Goal: Transaction & Acquisition: Book appointment/travel/reservation

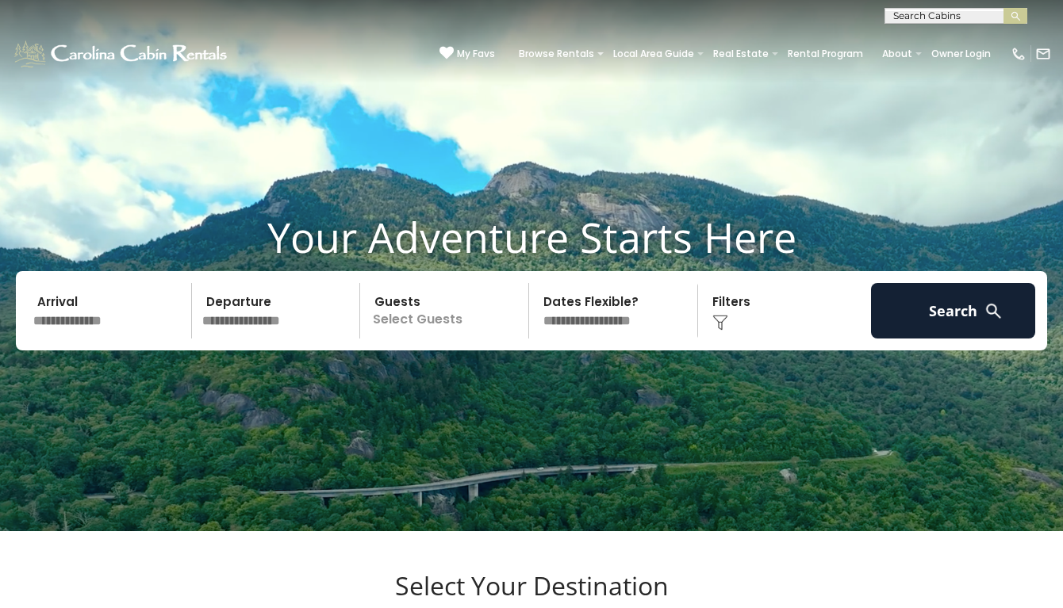
click at [151, 339] on input "text" at bounding box center [110, 311] width 164 height 56
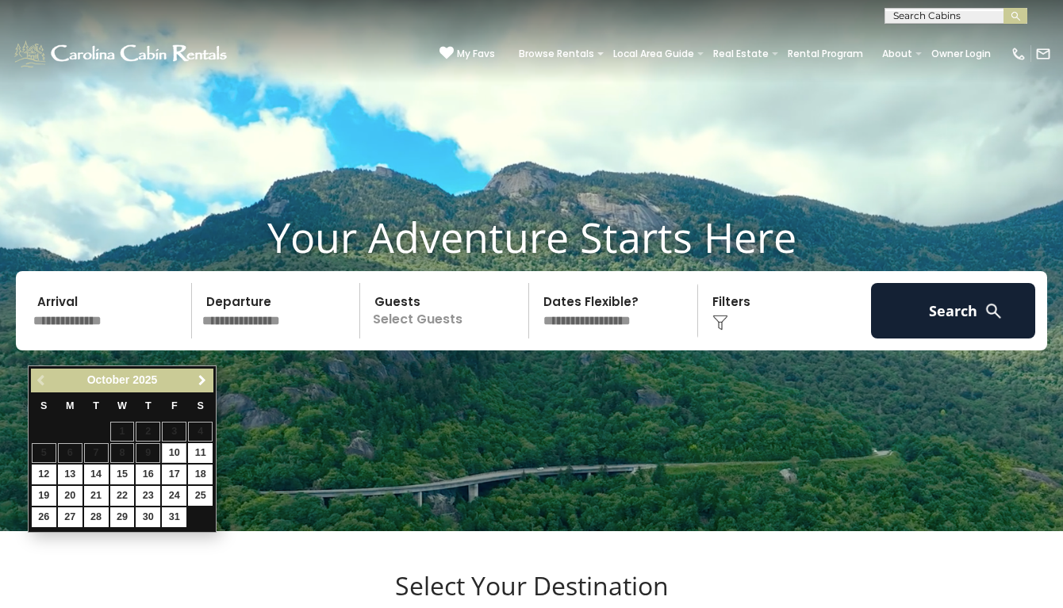
click at [205, 382] on span "Next" at bounding box center [202, 380] width 13 height 13
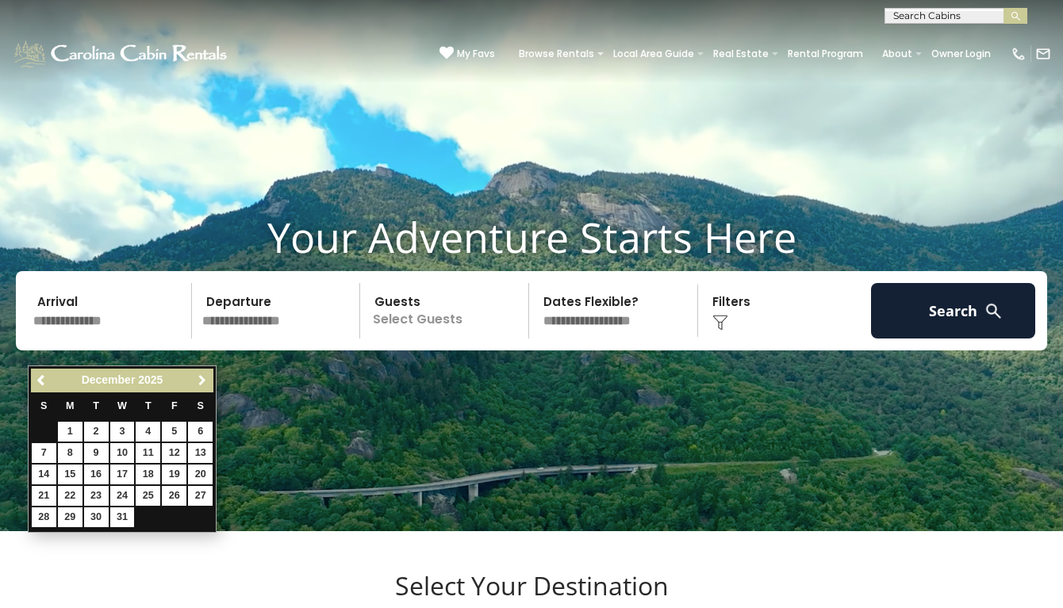
click at [207, 382] on span "Next" at bounding box center [202, 380] width 13 height 13
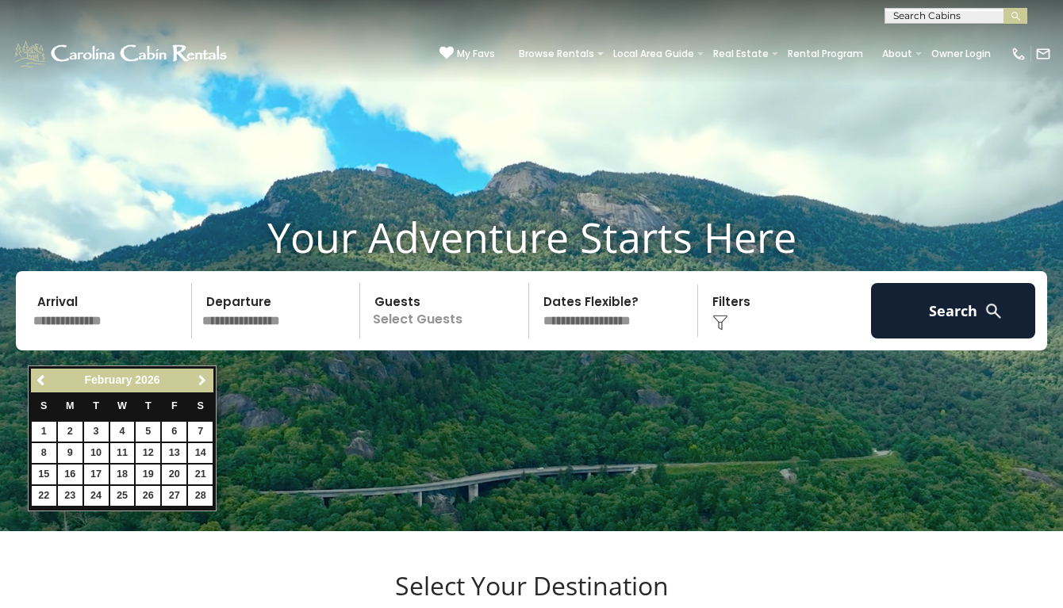
click at [205, 383] on span "Next" at bounding box center [202, 380] width 13 height 13
click at [205, 382] on span "Next" at bounding box center [202, 380] width 13 height 13
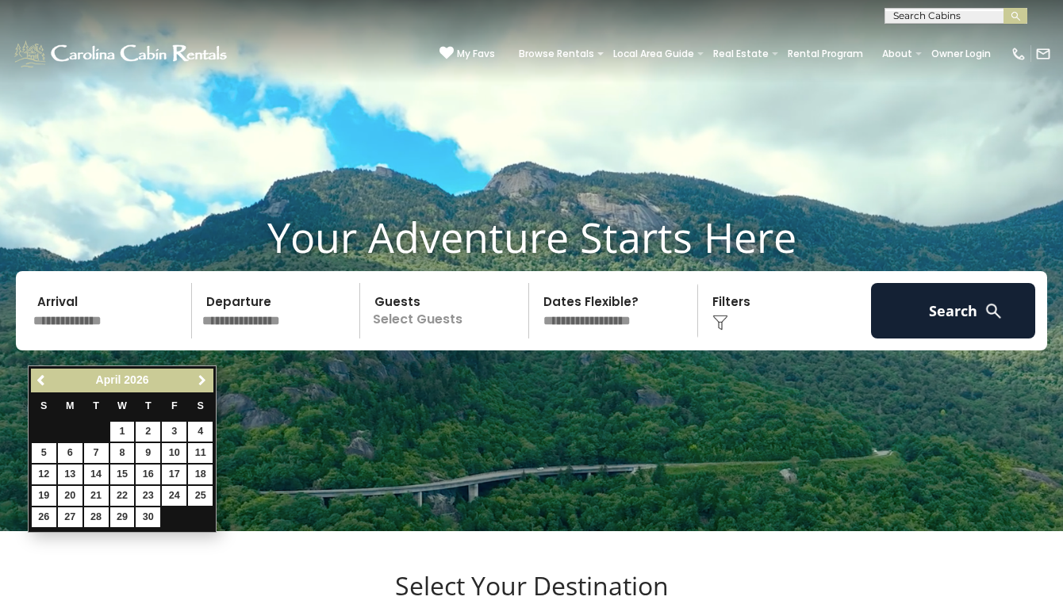
click at [205, 382] on span "Next" at bounding box center [202, 380] width 13 height 13
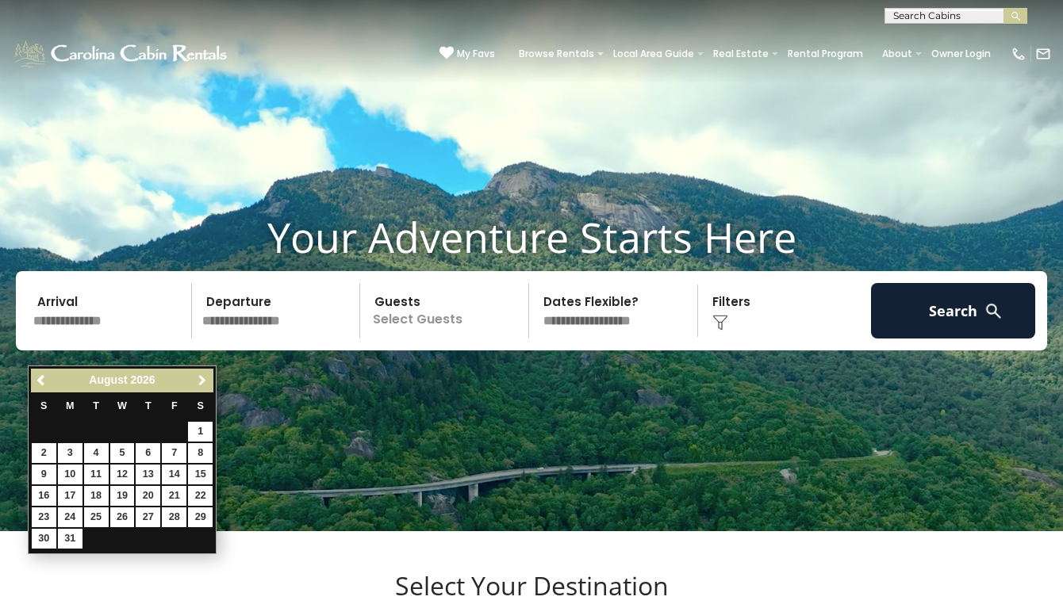
click at [205, 382] on span "Next" at bounding box center [202, 380] width 13 height 13
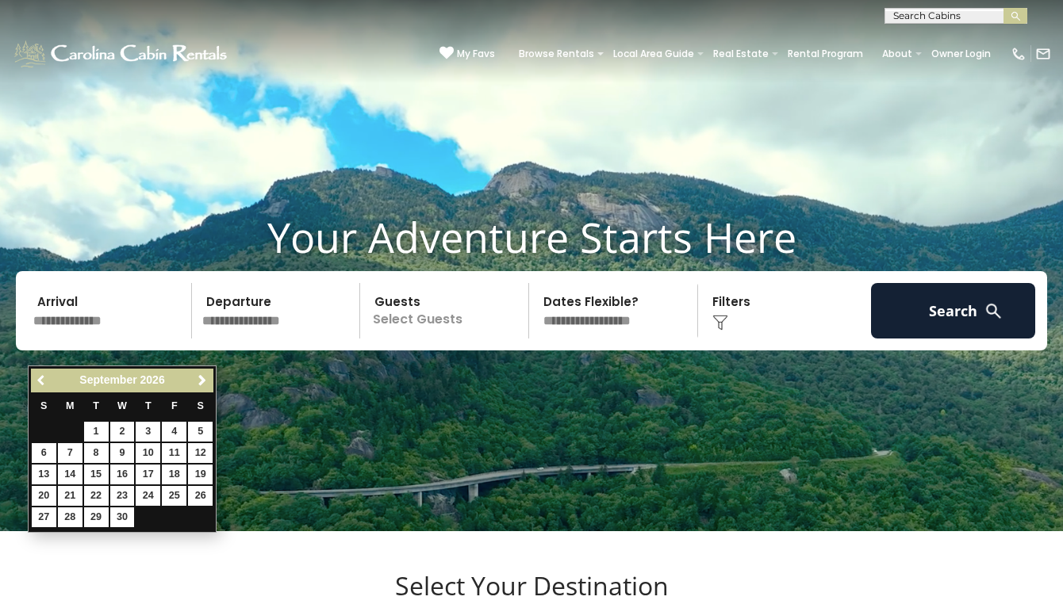
click at [37, 376] on span "Previous" at bounding box center [42, 380] width 13 height 13
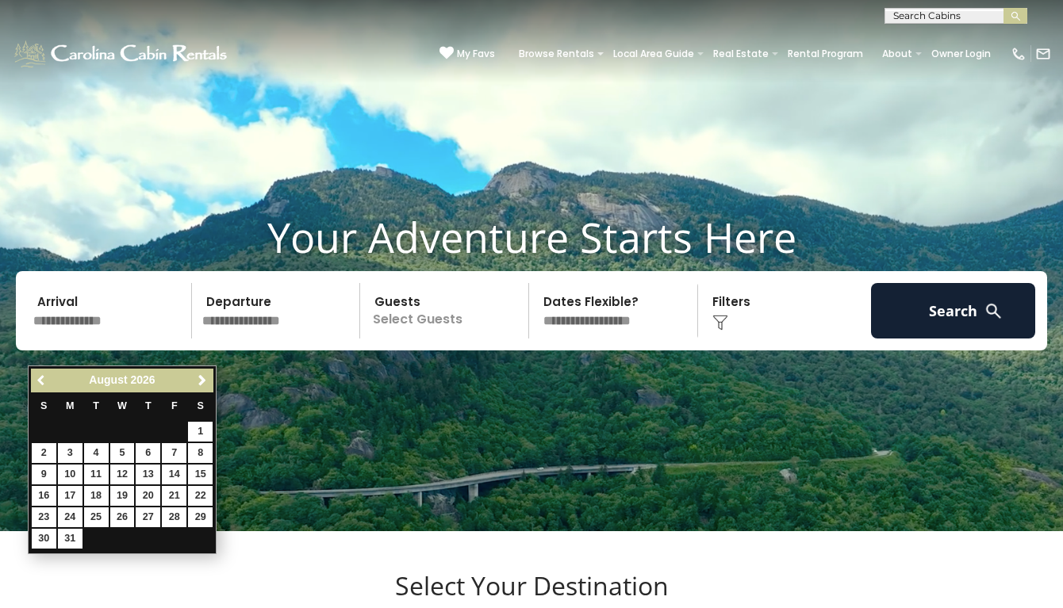
click at [37, 377] on span "Previous" at bounding box center [42, 380] width 13 height 13
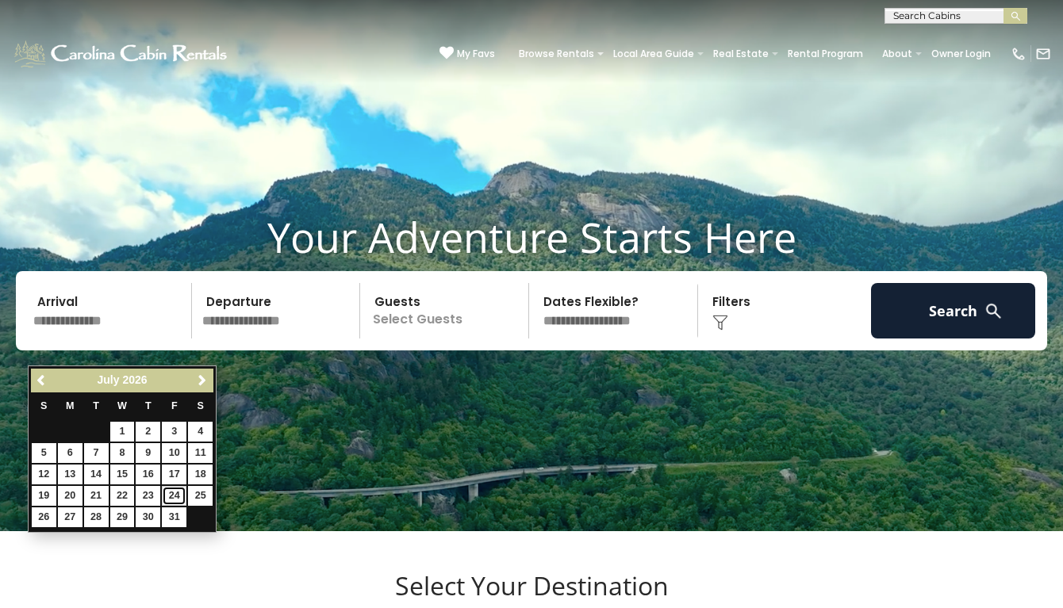
click at [176, 496] on link "24" at bounding box center [174, 496] width 25 height 20
type input "*******"
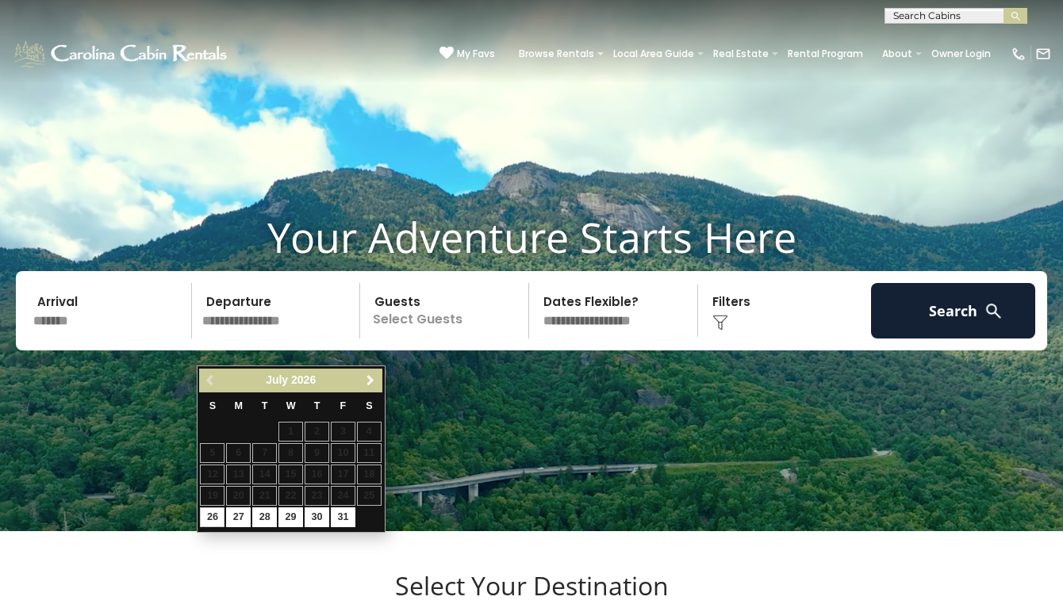
click at [372, 381] on span "Next" at bounding box center [370, 380] width 13 height 13
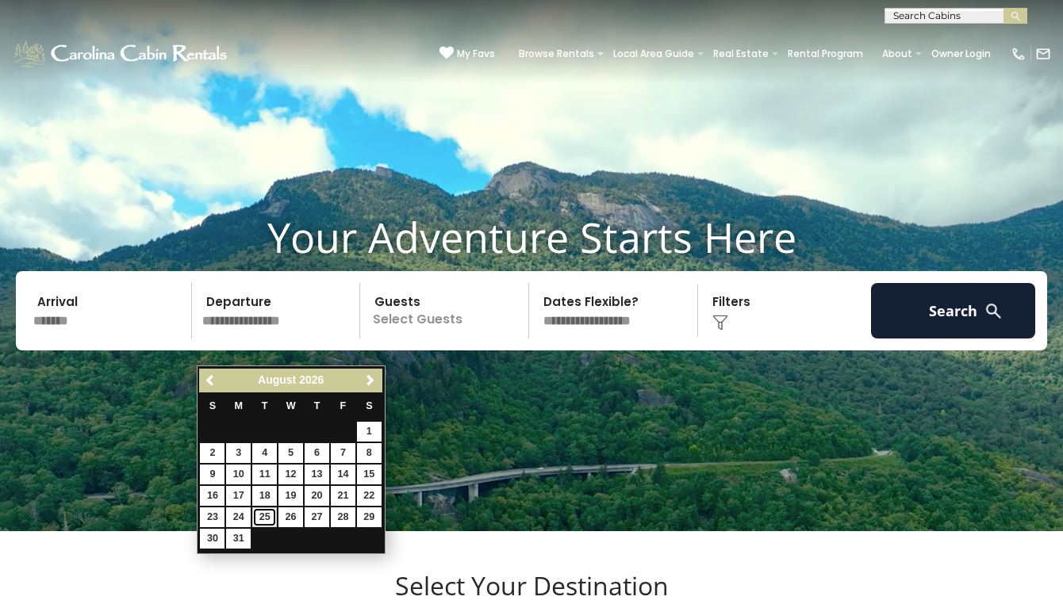
click at [267, 517] on link "25" at bounding box center [264, 518] width 25 height 20
type input "*******"
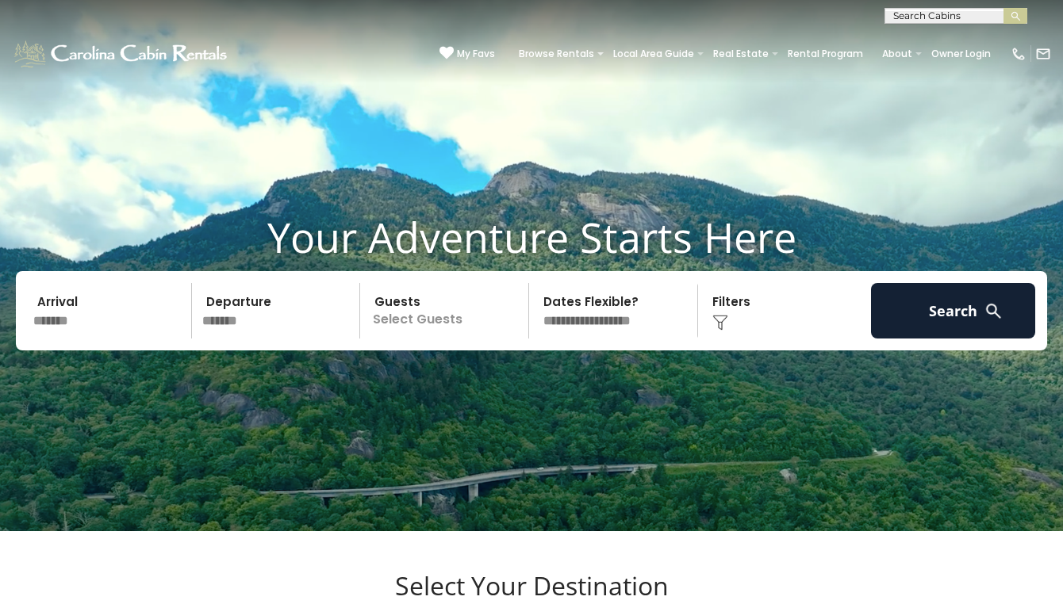
click at [431, 332] on p "Select Guests" at bounding box center [446, 311] width 163 height 56
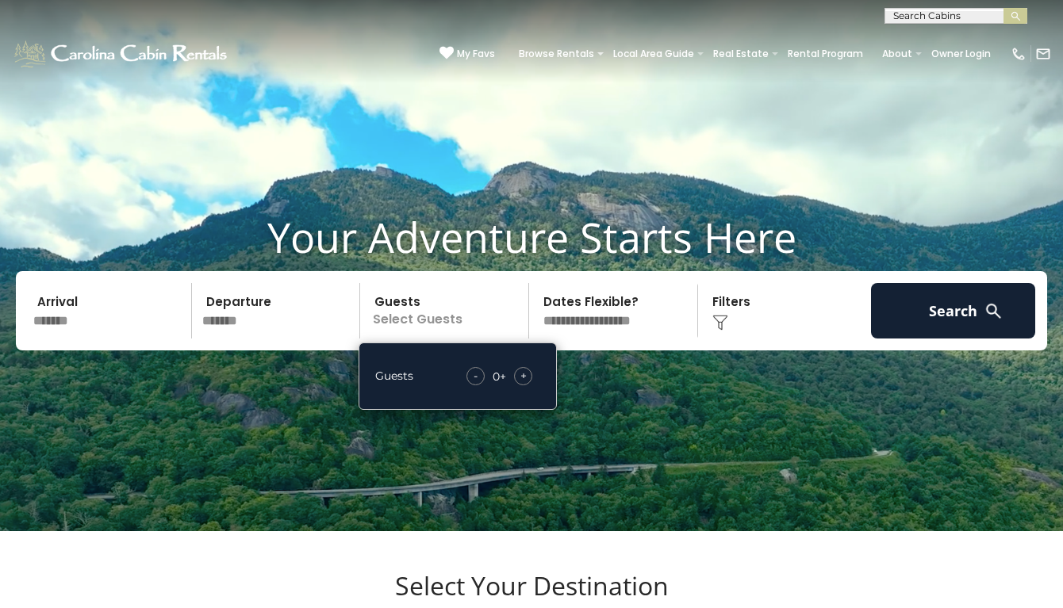
click at [524, 384] on span "+" at bounding box center [523, 376] width 6 height 16
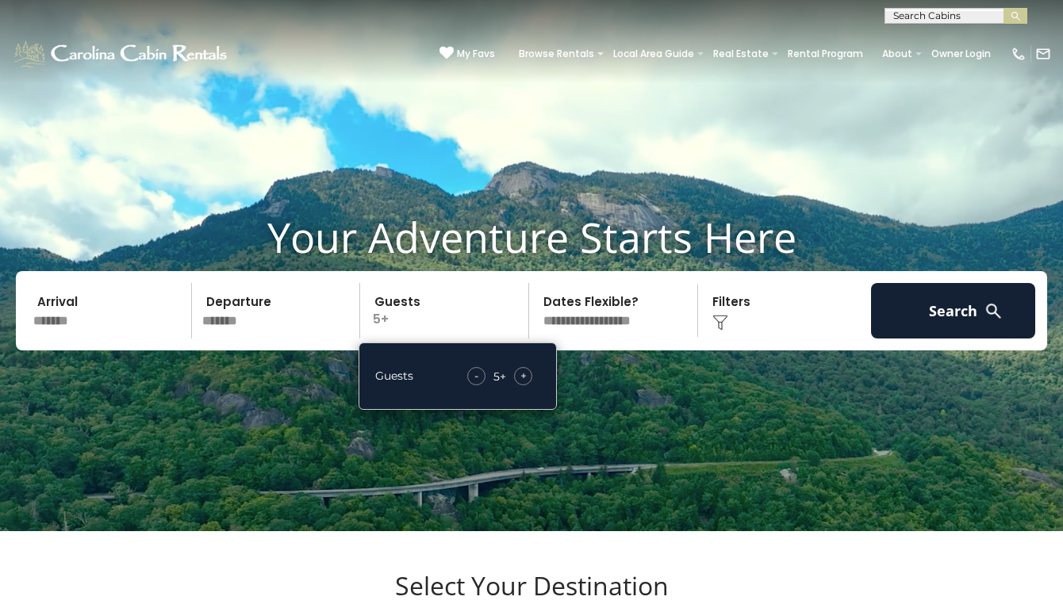
click at [476, 384] on span "-" at bounding box center [476, 376] width 4 height 16
click at [719, 331] on img at bounding box center [720, 323] width 16 height 16
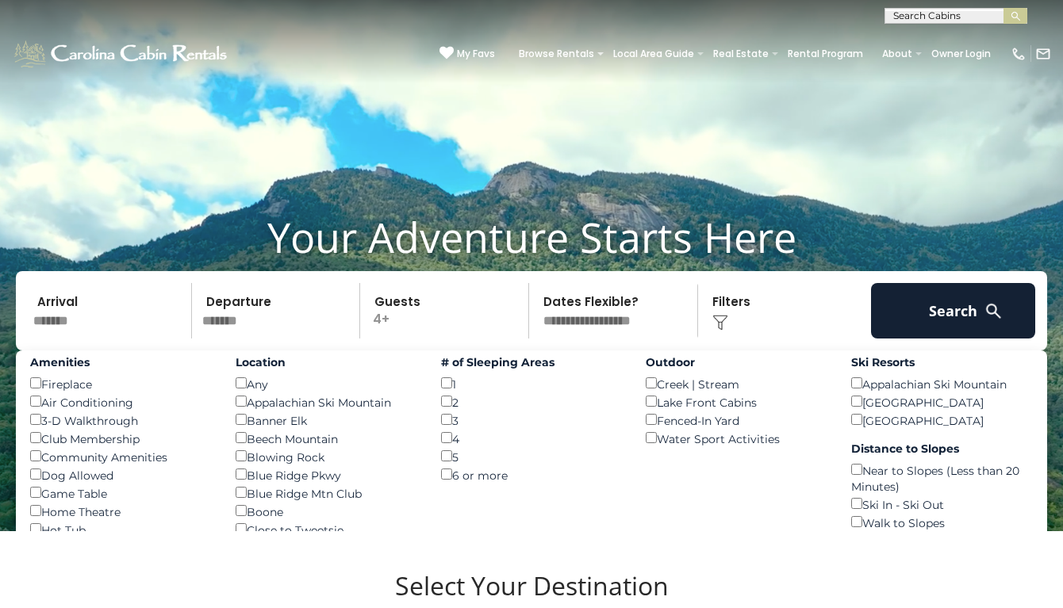
click at [38, 484] on div "Dog Allowed ()" at bounding box center [121, 475] width 182 height 18
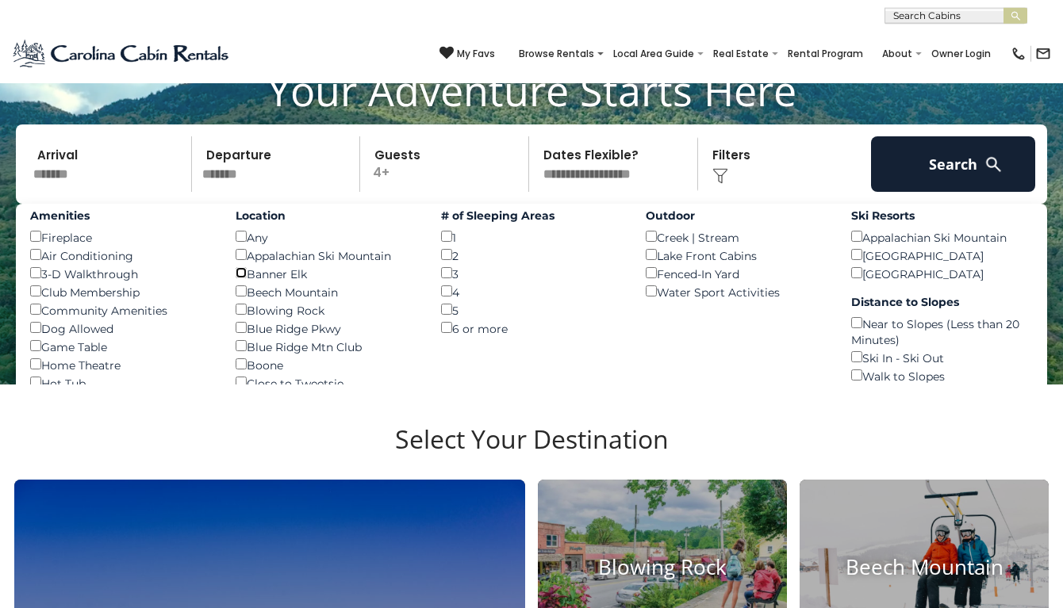
scroll to position [142, 0]
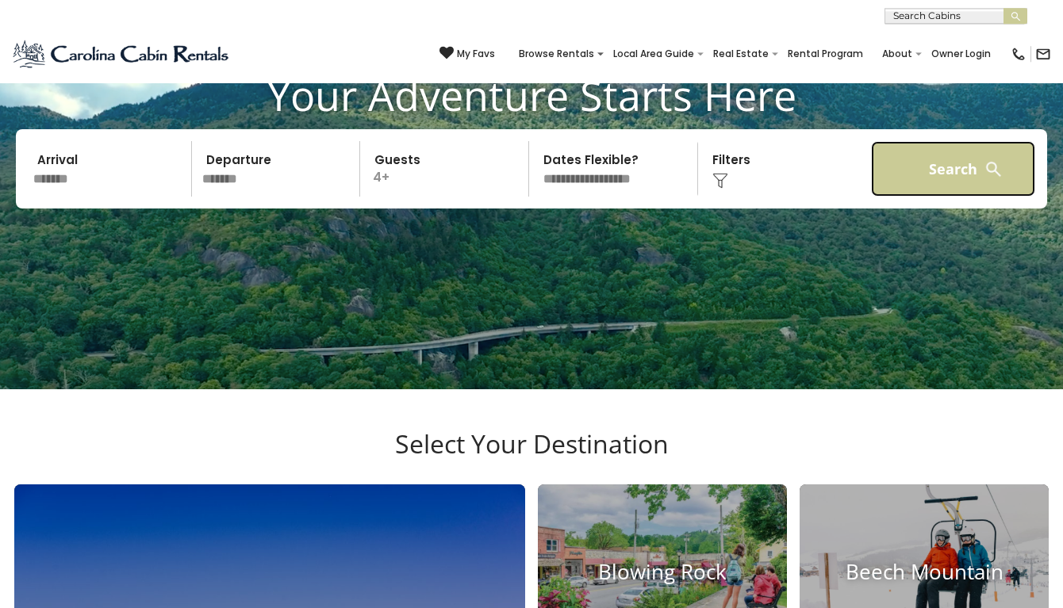
click at [941, 197] on button "Search" at bounding box center [953, 169] width 164 height 56
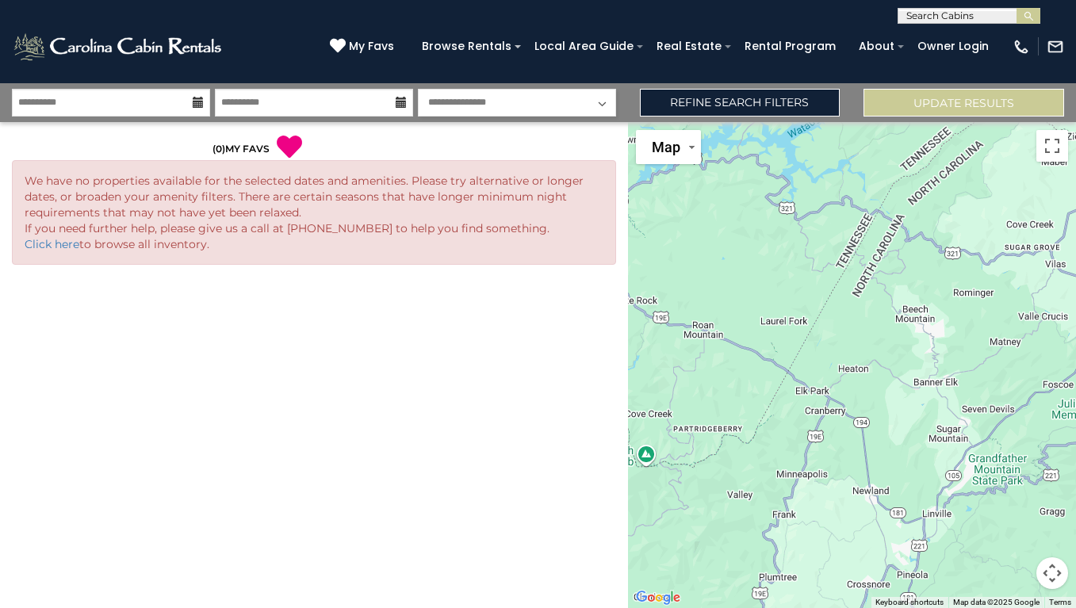
click at [418, 89] on select "**********" at bounding box center [517, 103] width 198 height 28
select select "*"
click option "**********" at bounding box center [0, 0] width 0 height 0
click at [734, 102] on link "Refine Search Filters" at bounding box center [740, 103] width 201 height 28
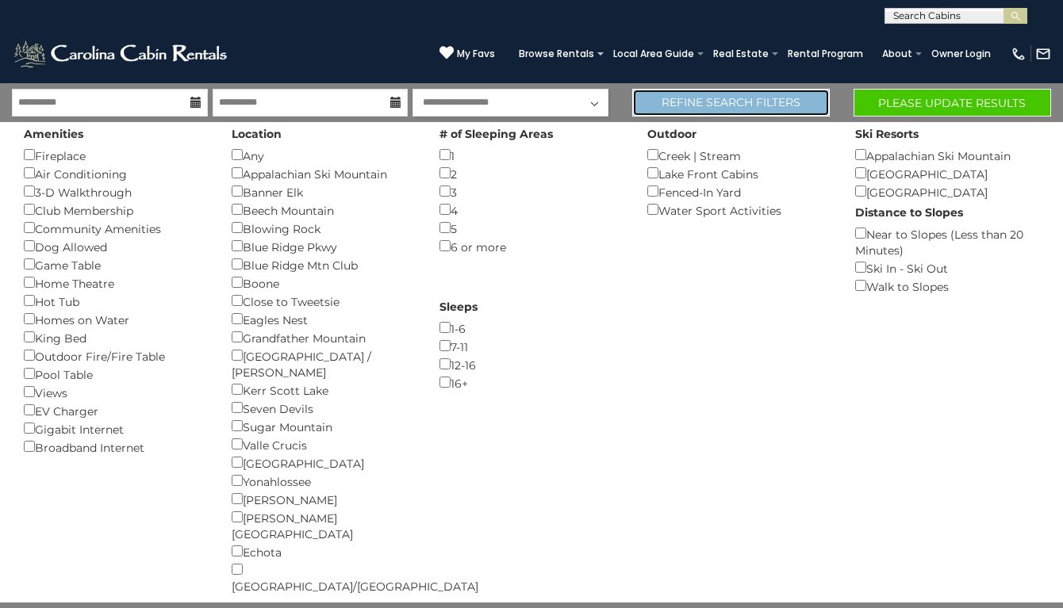
click at [765, 101] on link "Refine Search Filters" at bounding box center [730, 103] width 197 height 28
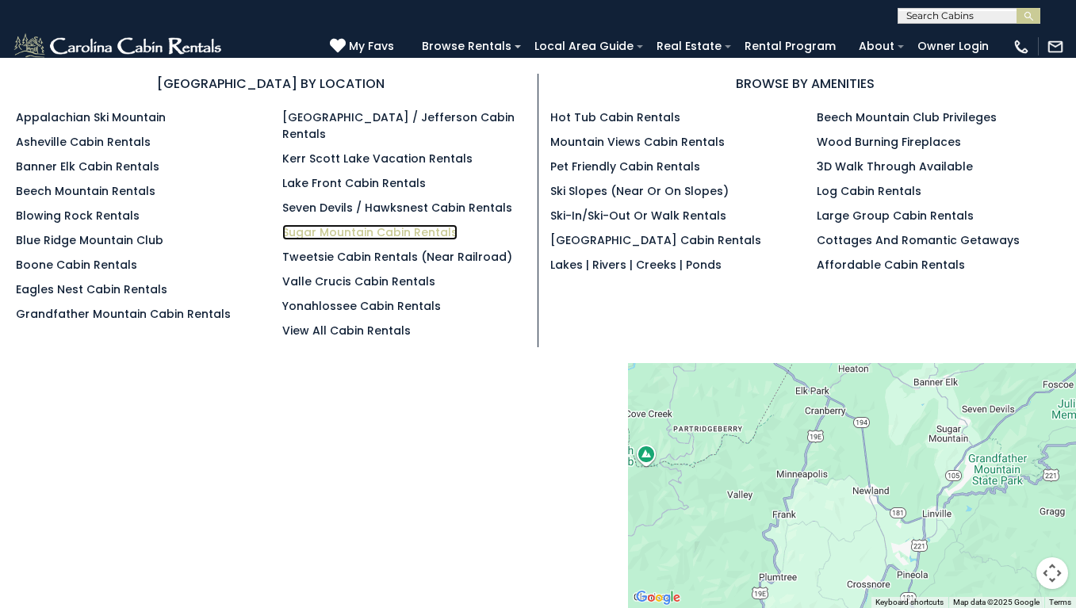
click at [375, 224] on link "Sugar Mountain Cabin Rentals" at bounding box center [369, 232] width 175 height 16
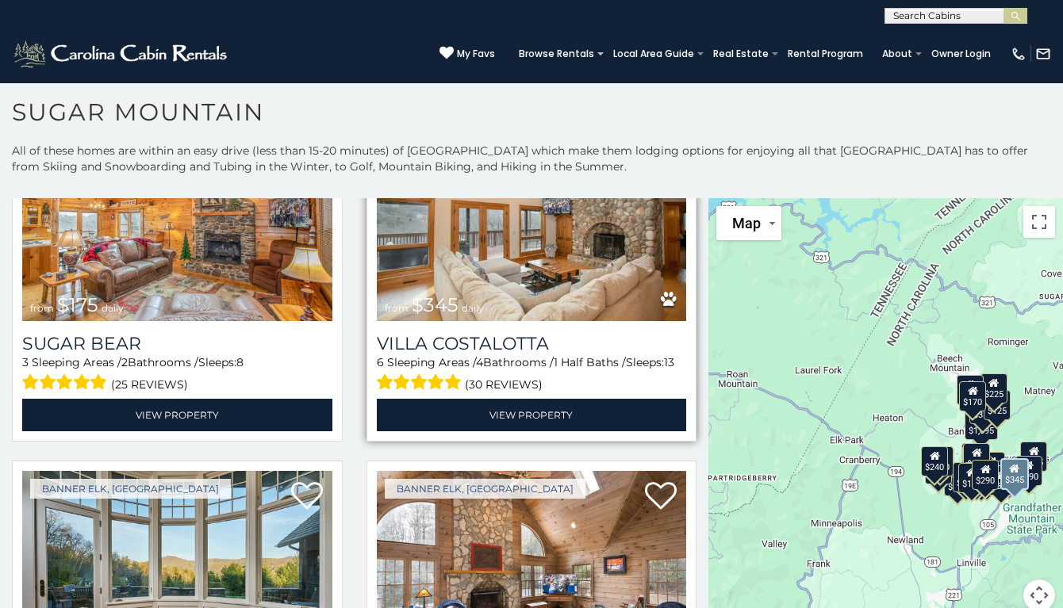
scroll to position [2474, 0]
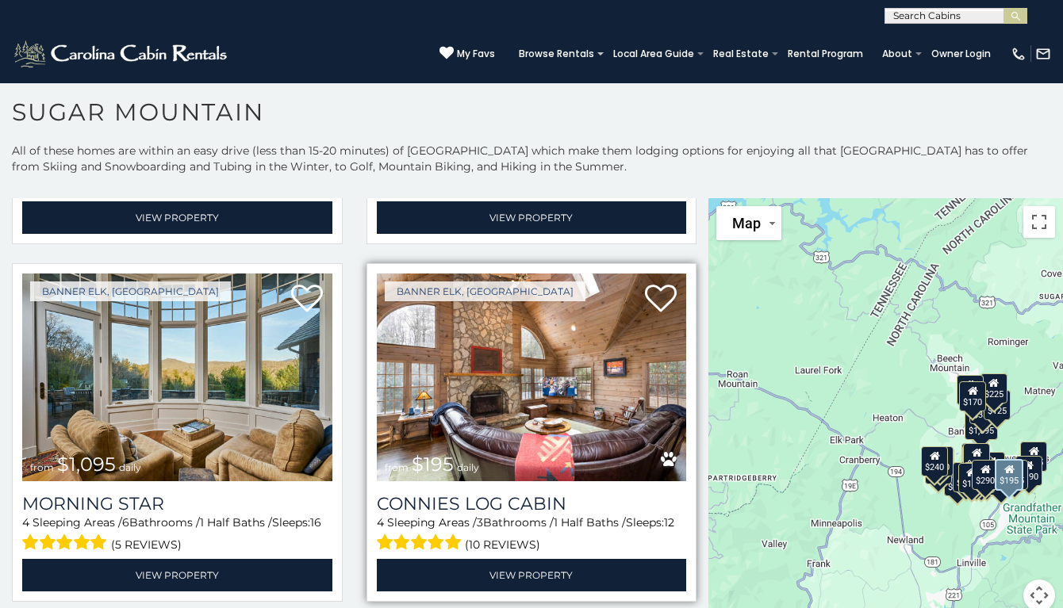
click at [566, 415] on img at bounding box center [532, 378] width 310 height 208
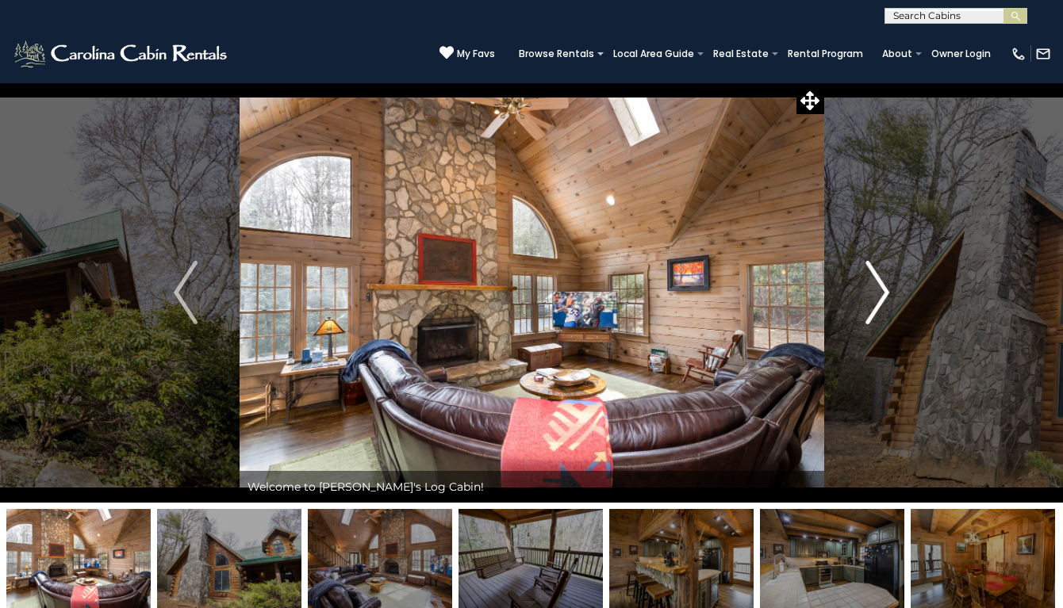
click at [878, 293] on img "Next" at bounding box center [877, 292] width 24 height 63
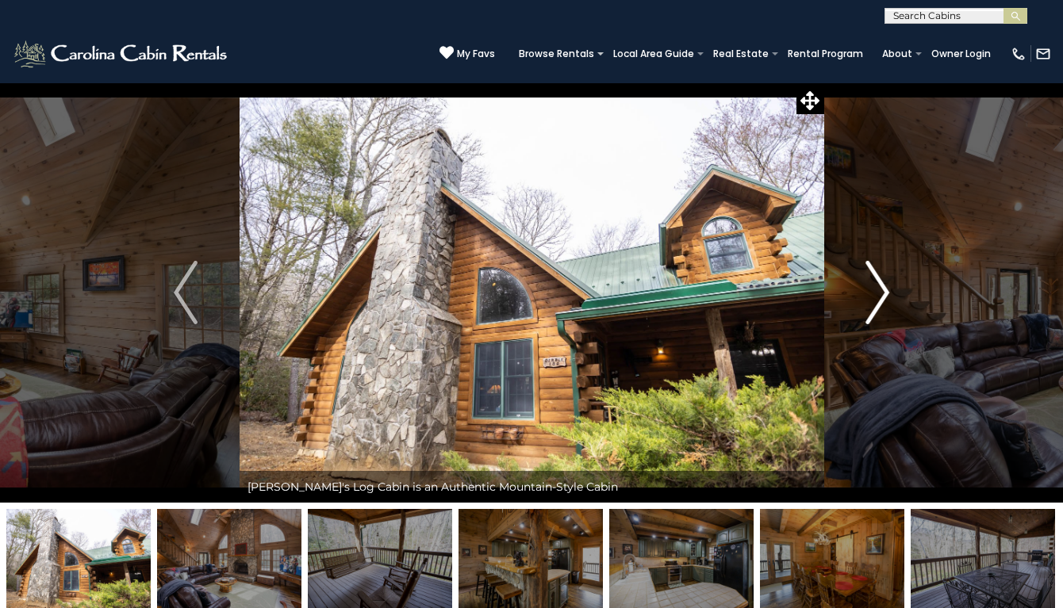
click at [878, 293] on img "Next" at bounding box center [877, 292] width 24 height 63
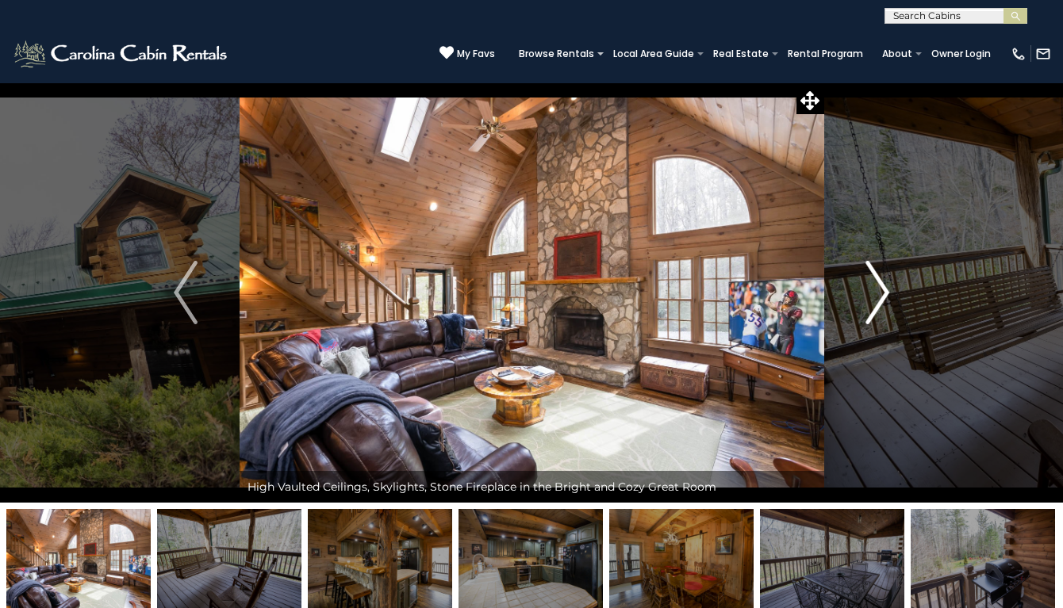
click at [878, 293] on img "Next" at bounding box center [877, 292] width 24 height 63
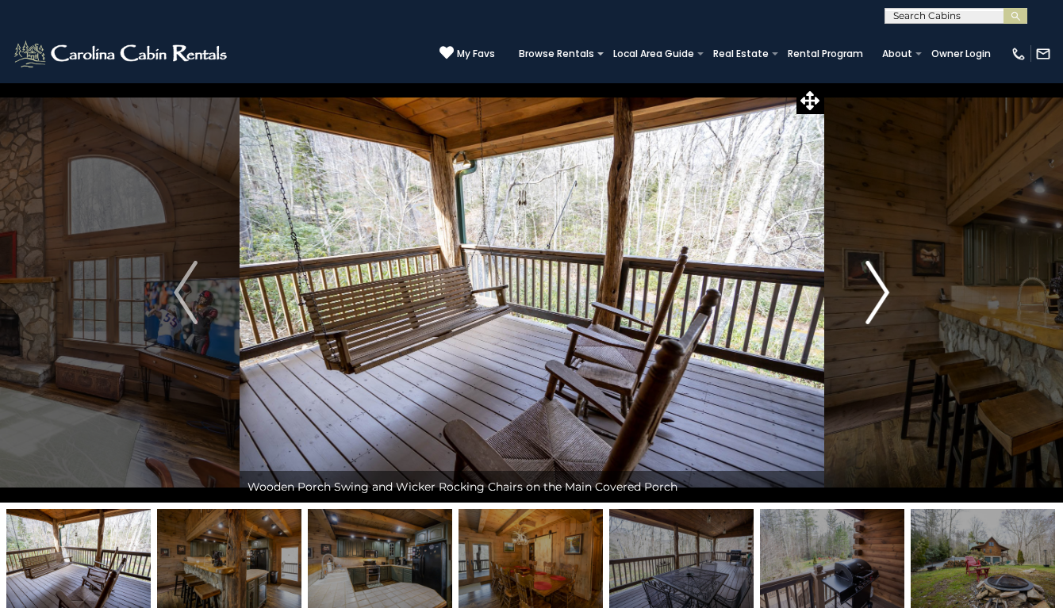
click at [878, 293] on img "Next" at bounding box center [877, 292] width 24 height 63
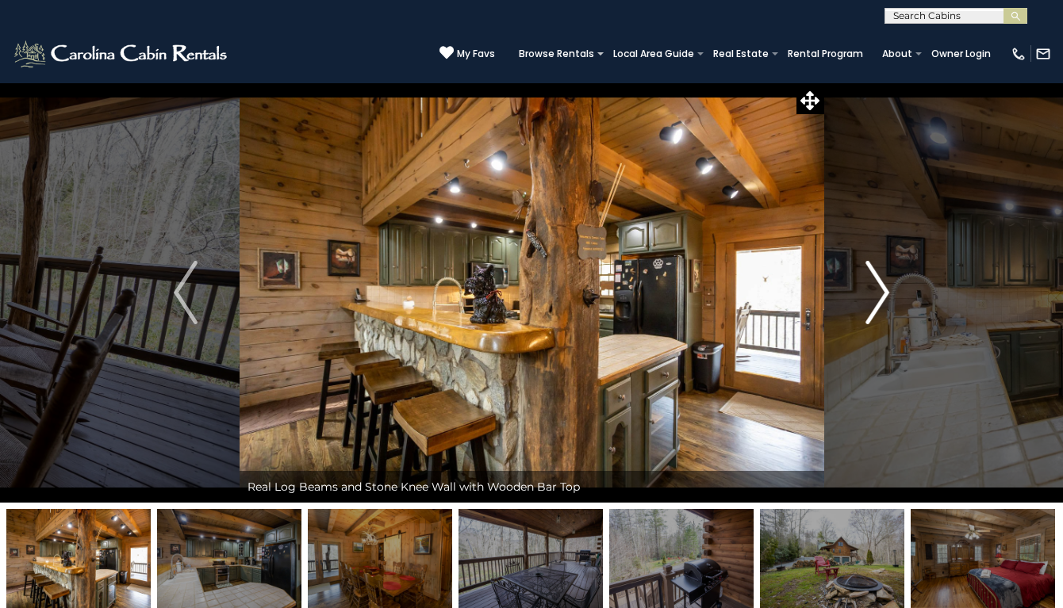
click at [878, 293] on img "Next" at bounding box center [877, 292] width 24 height 63
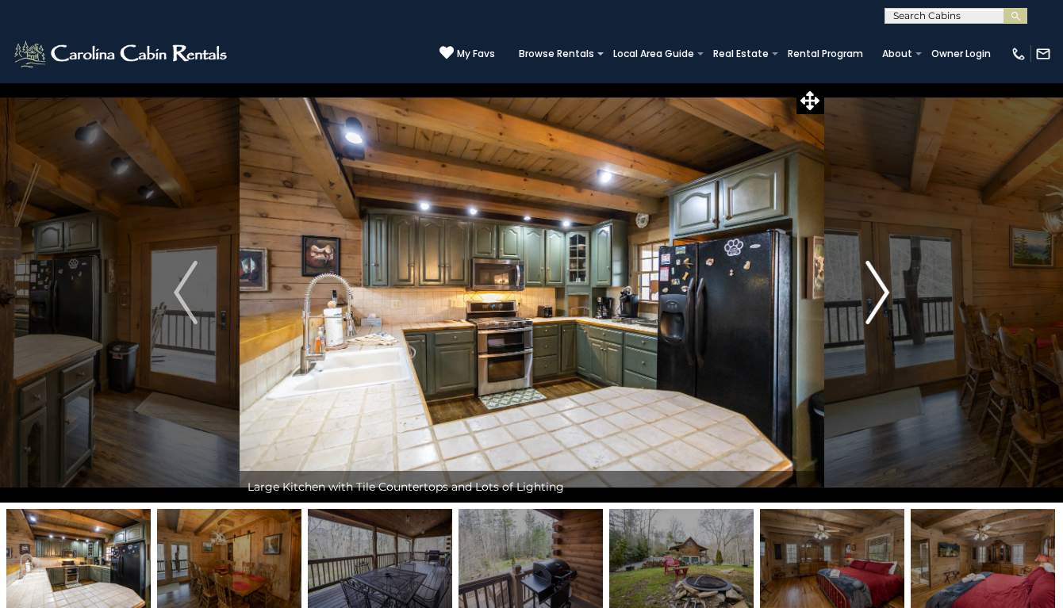
click at [878, 293] on img "Next" at bounding box center [877, 292] width 24 height 63
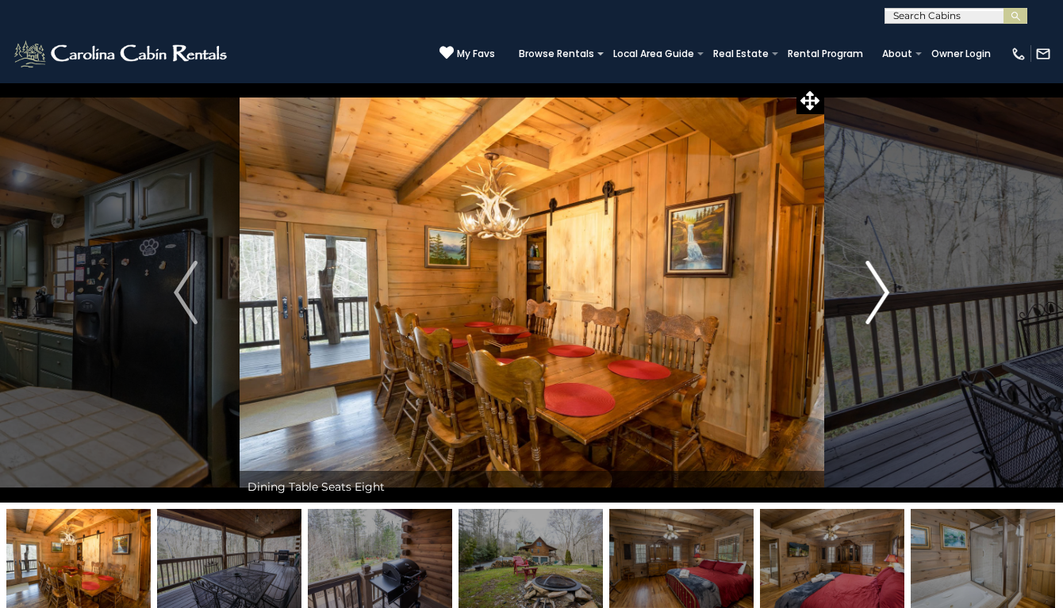
click at [878, 293] on img "Next" at bounding box center [877, 292] width 24 height 63
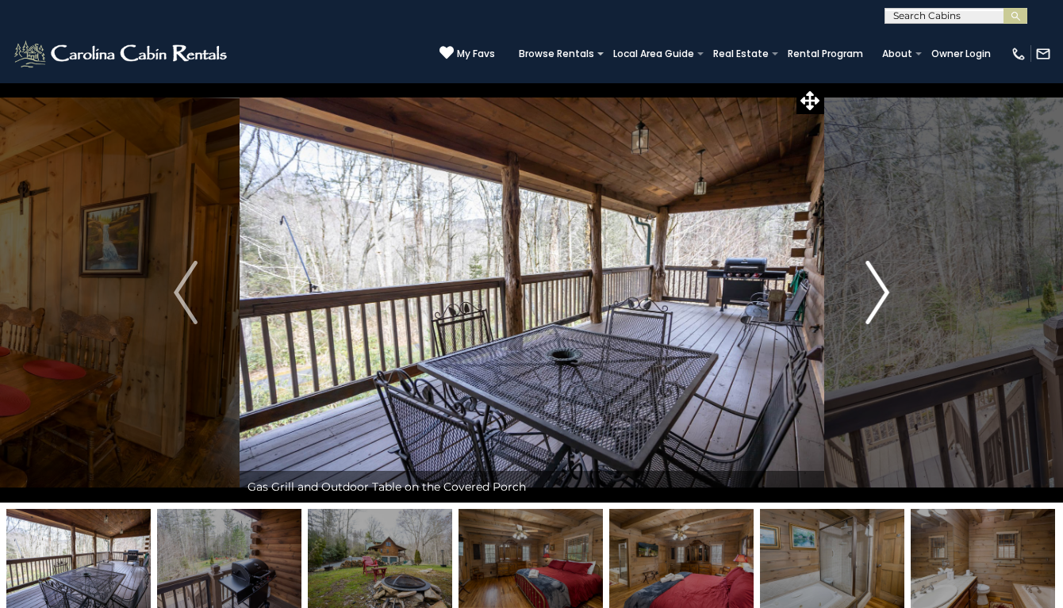
click at [877, 293] on img "Next" at bounding box center [877, 292] width 24 height 63
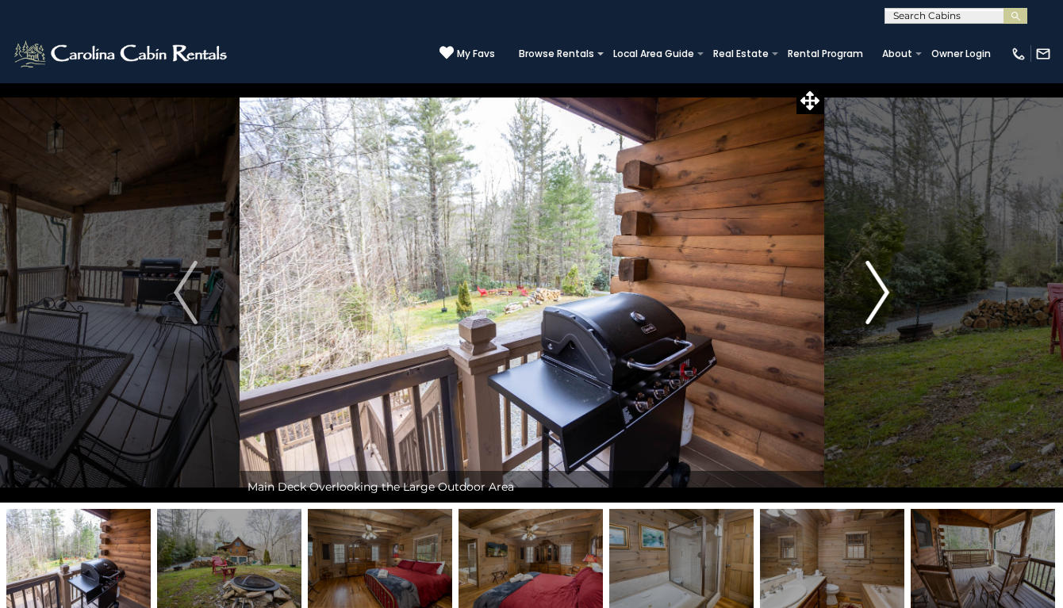
click at [877, 293] on img "Next" at bounding box center [877, 292] width 24 height 63
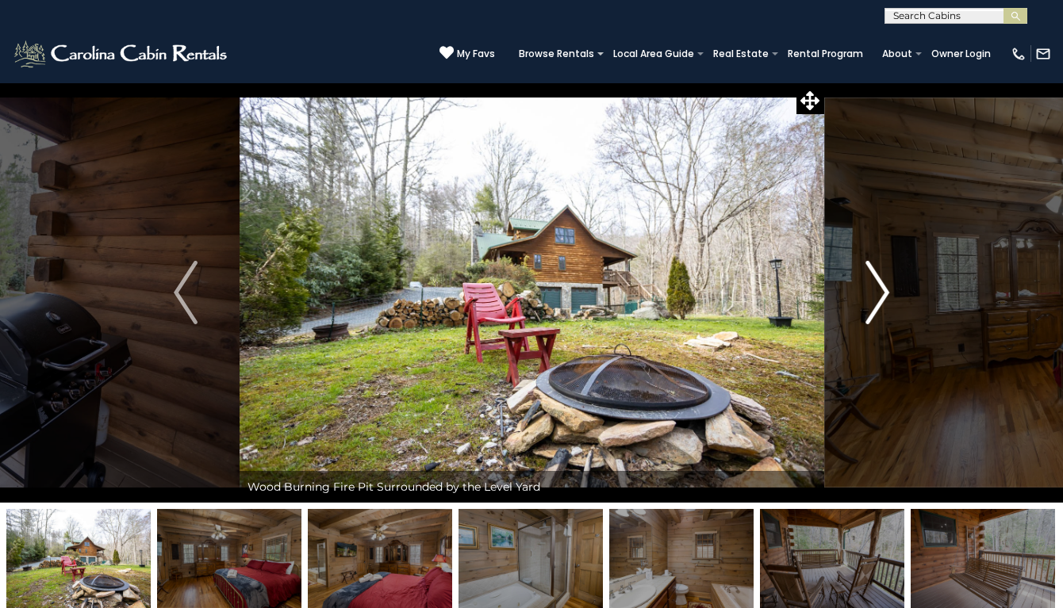
click at [877, 293] on img "Next" at bounding box center [877, 292] width 24 height 63
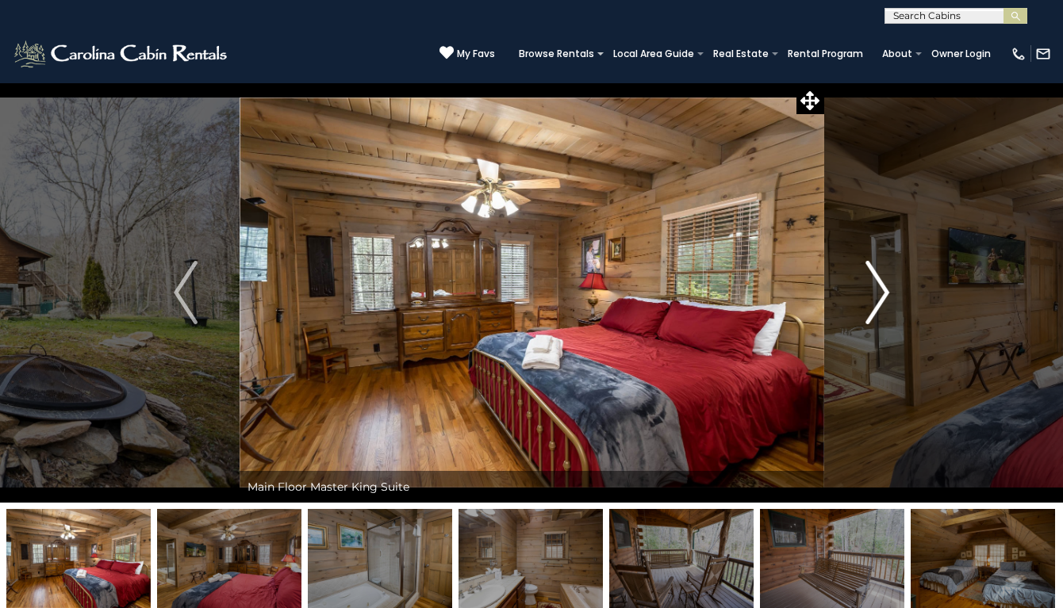
click at [877, 293] on img "Next" at bounding box center [877, 292] width 24 height 63
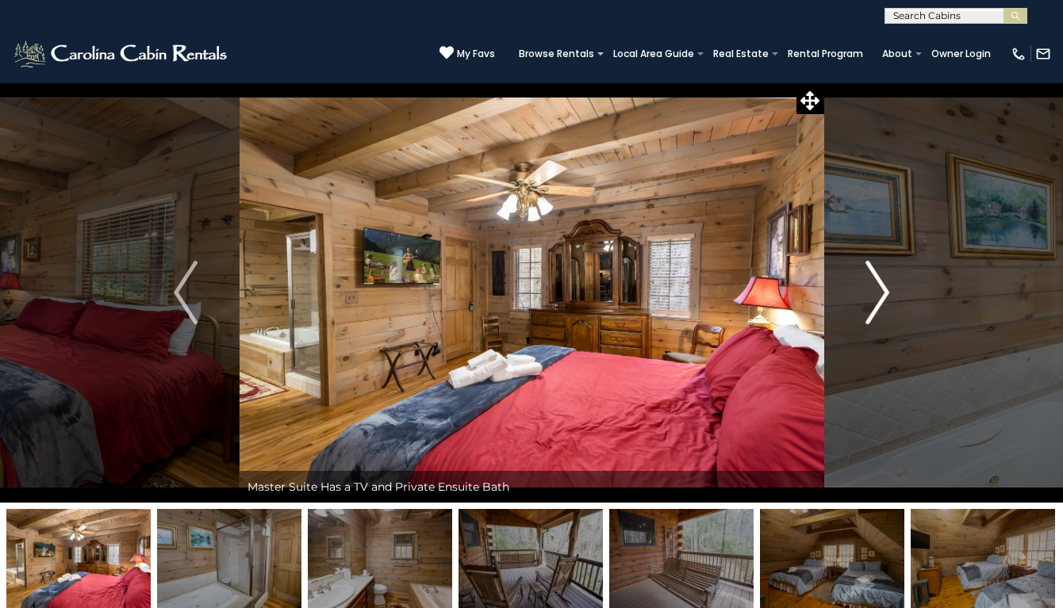
click at [877, 293] on img "Next" at bounding box center [877, 292] width 24 height 63
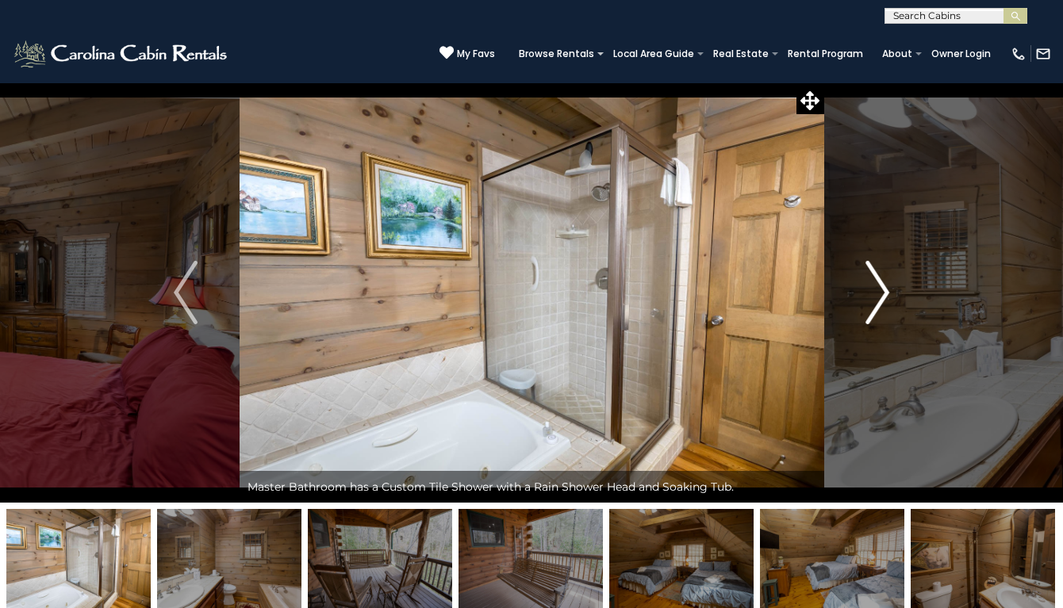
click at [877, 293] on img "Next" at bounding box center [877, 292] width 24 height 63
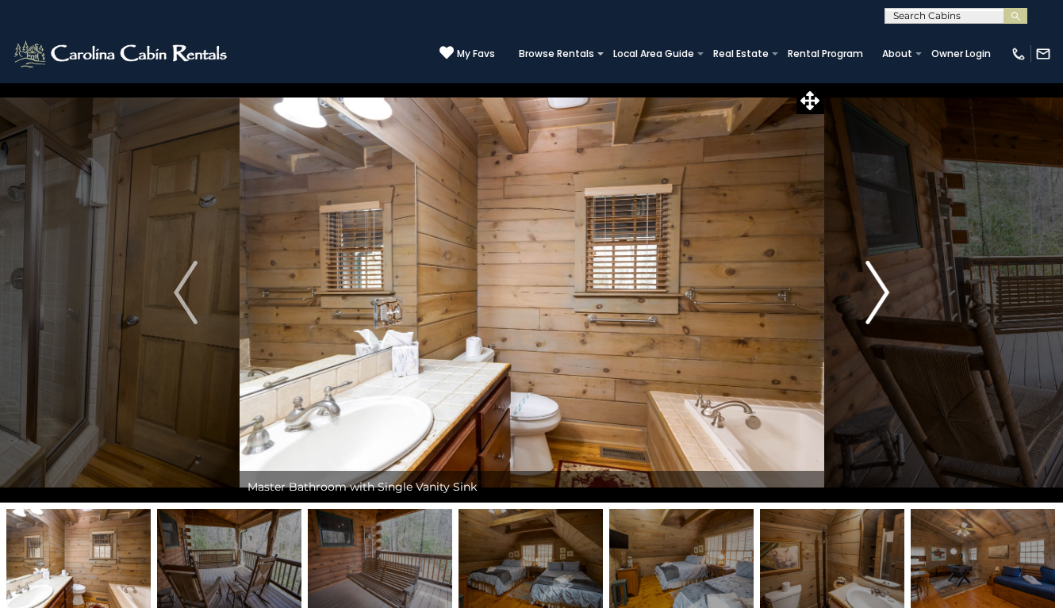
click at [877, 293] on img "Next" at bounding box center [877, 292] width 24 height 63
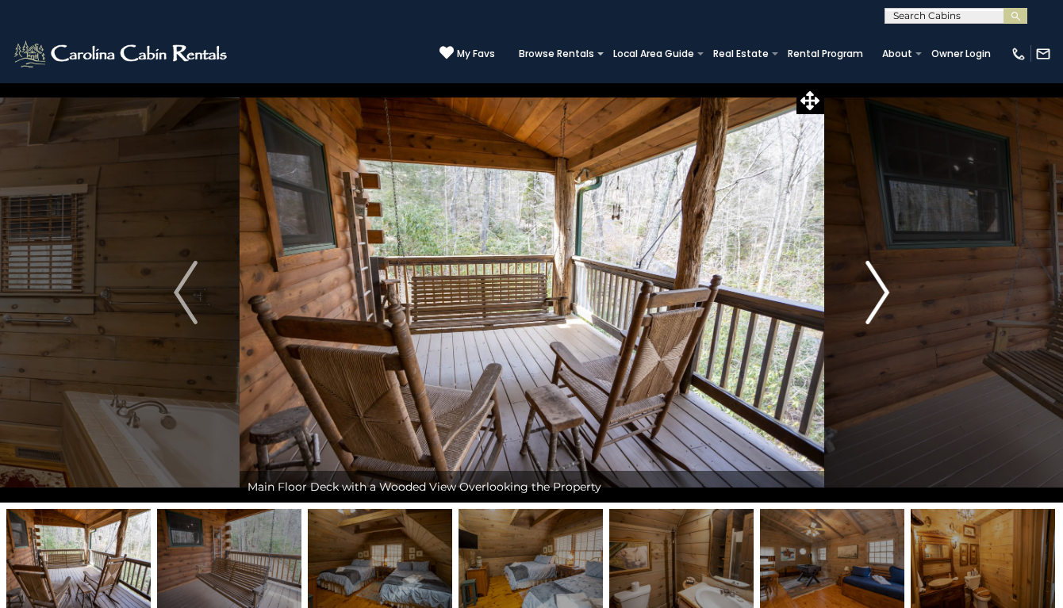
click at [877, 293] on img "Next" at bounding box center [877, 292] width 24 height 63
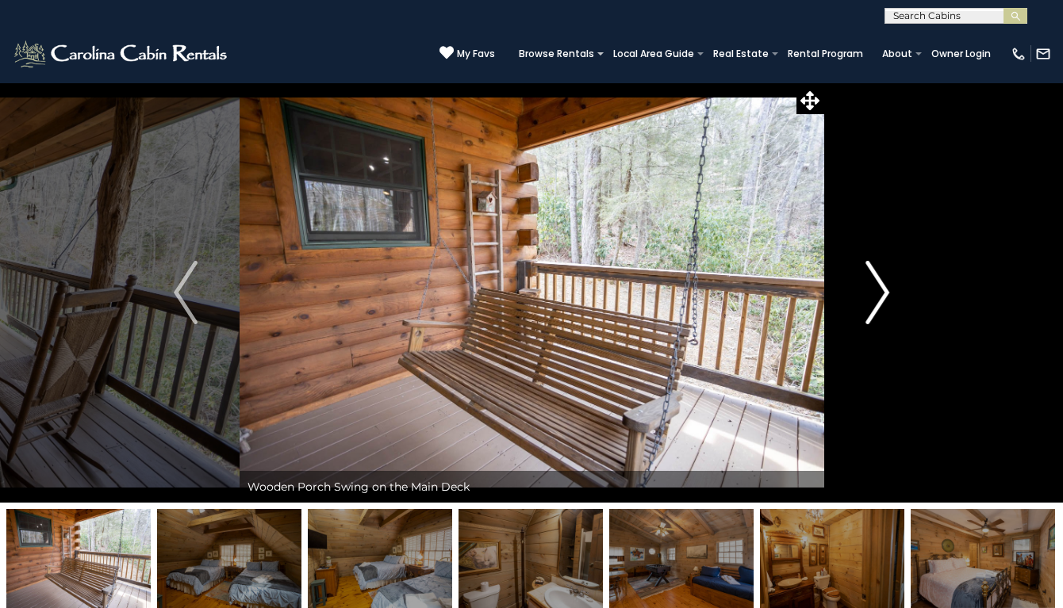
click at [877, 293] on img "Next" at bounding box center [877, 292] width 24 height 63
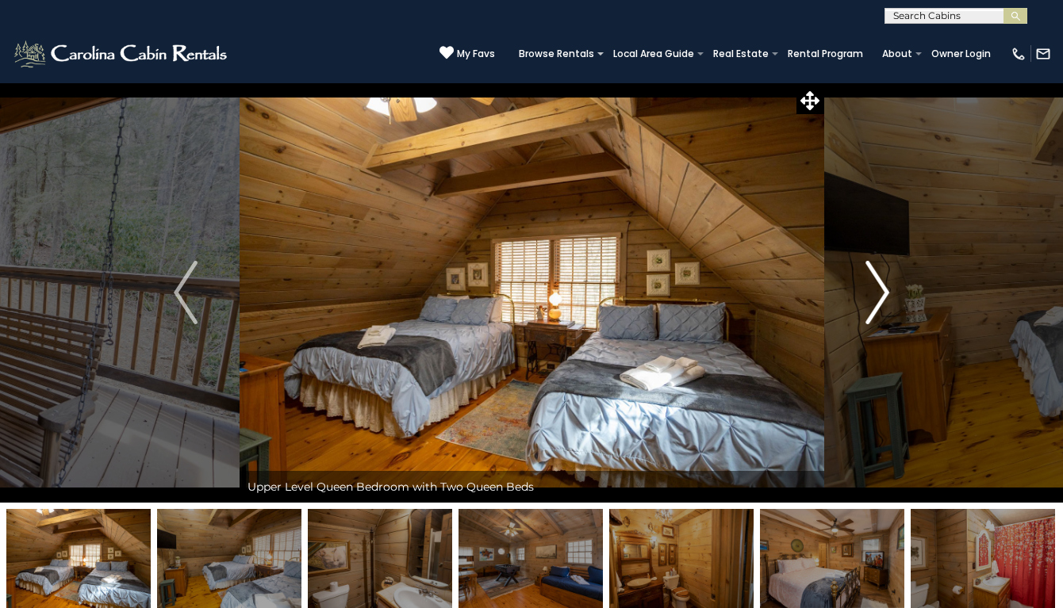
click at [877, 293] on img "Next" at bounding box center [877, 292] width 24 height 63
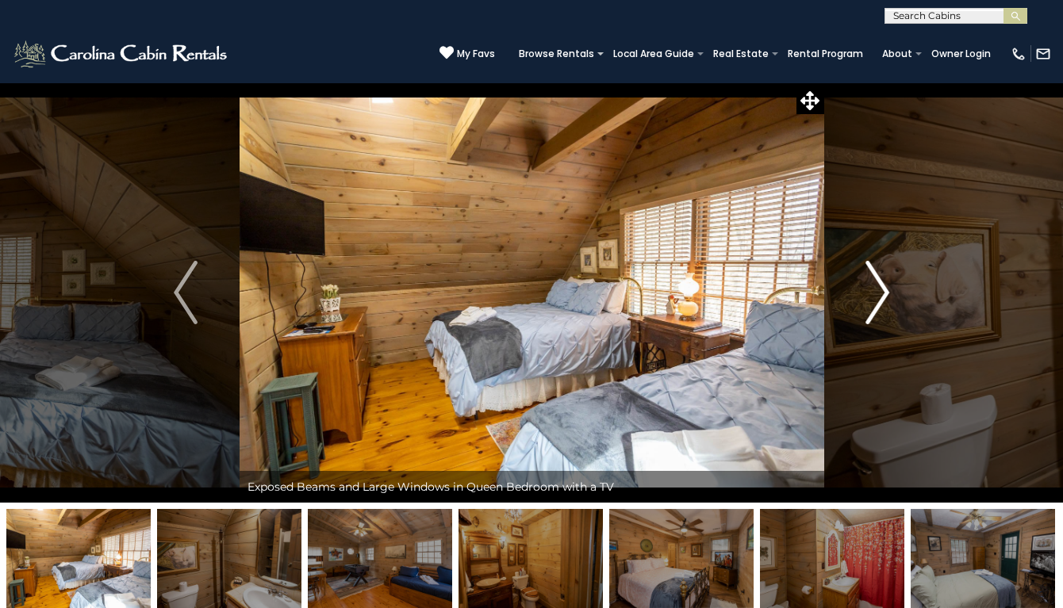
click at [877, 293] on img "Next" at bounding box center [877, 292] width 24 height 63
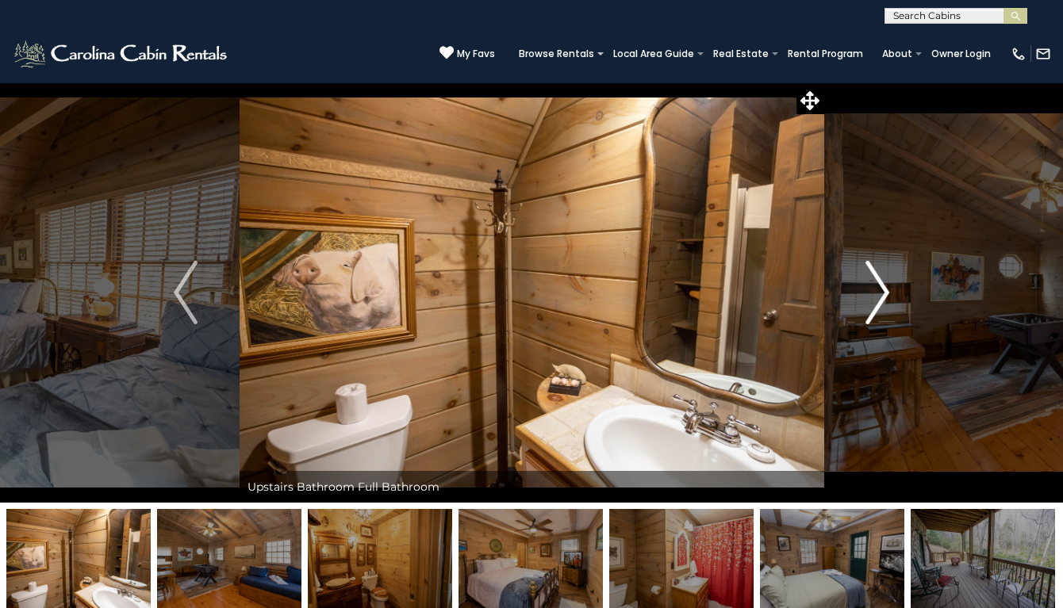
click at [877, 293] on img "Next" at bounding box center [877, 292] width 24 height 63
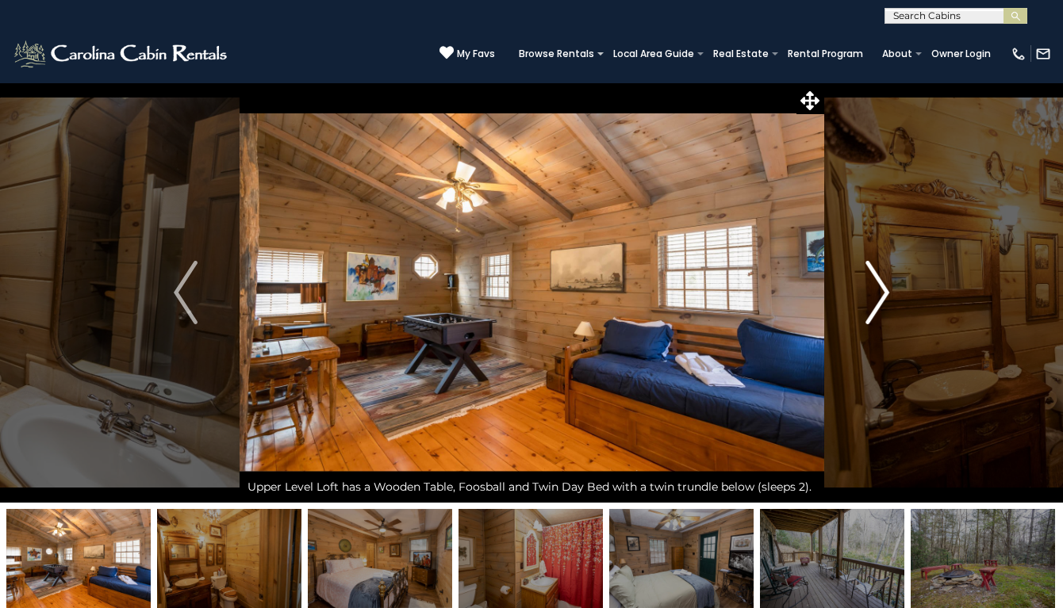
click at [877, 293] on img "Next" at bounding box center [877, 292] width 24 height 63
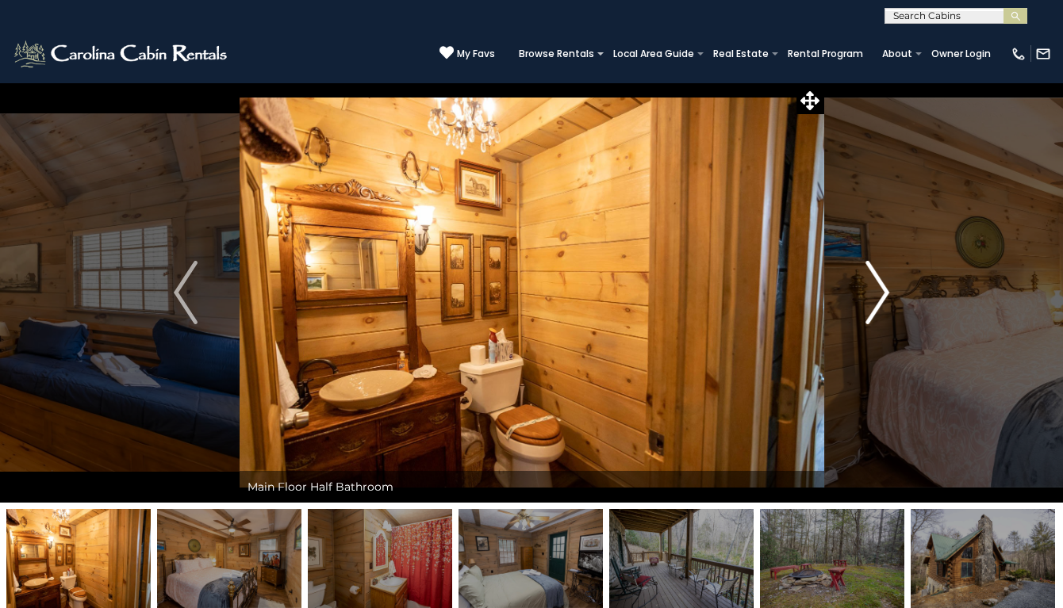
click at [877, 293] on img "Next" at bounding box center [877, 292] width 24 height 63
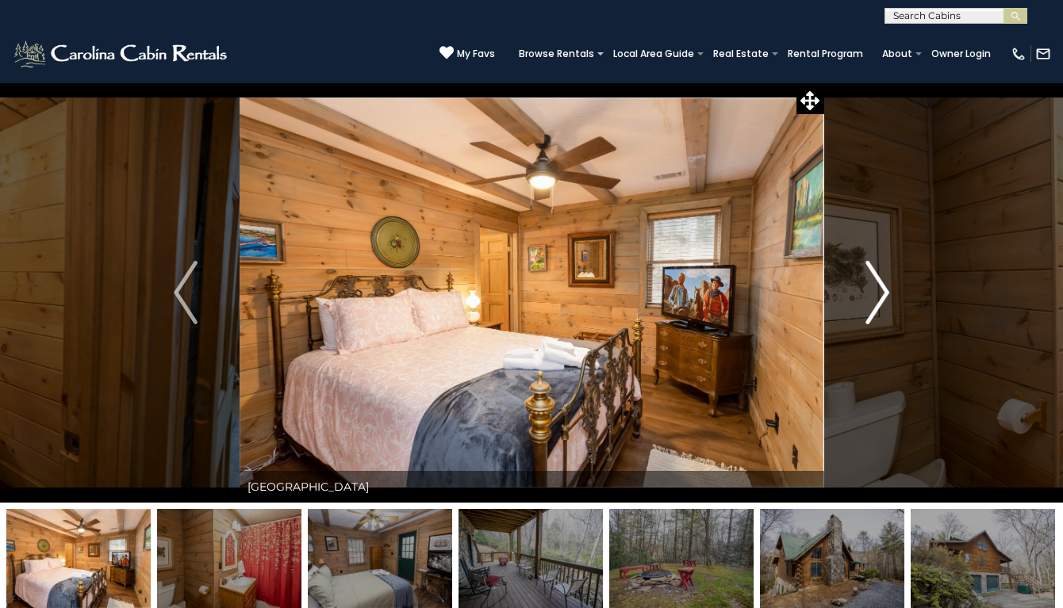
click at [877, 293] on img "Next" at bounding box center [877, 292] width 24 height 63
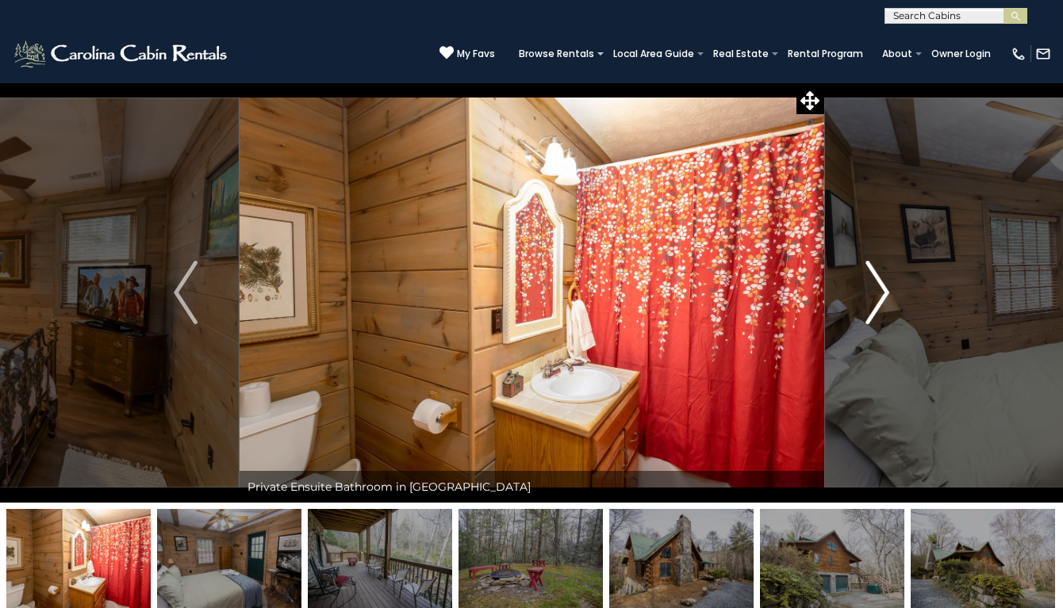
click at [877, 293] on img "Next" at bounding box center [877, 292] width 24 height 63
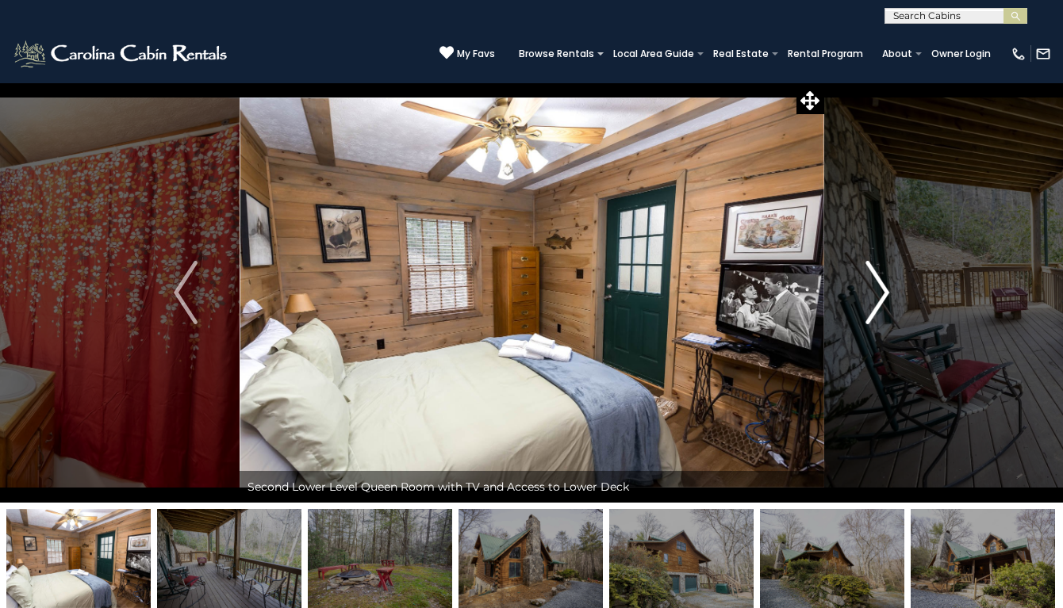
click at [877, 293] on img "Next" at bounding box center [877, 292] width 24 height 63
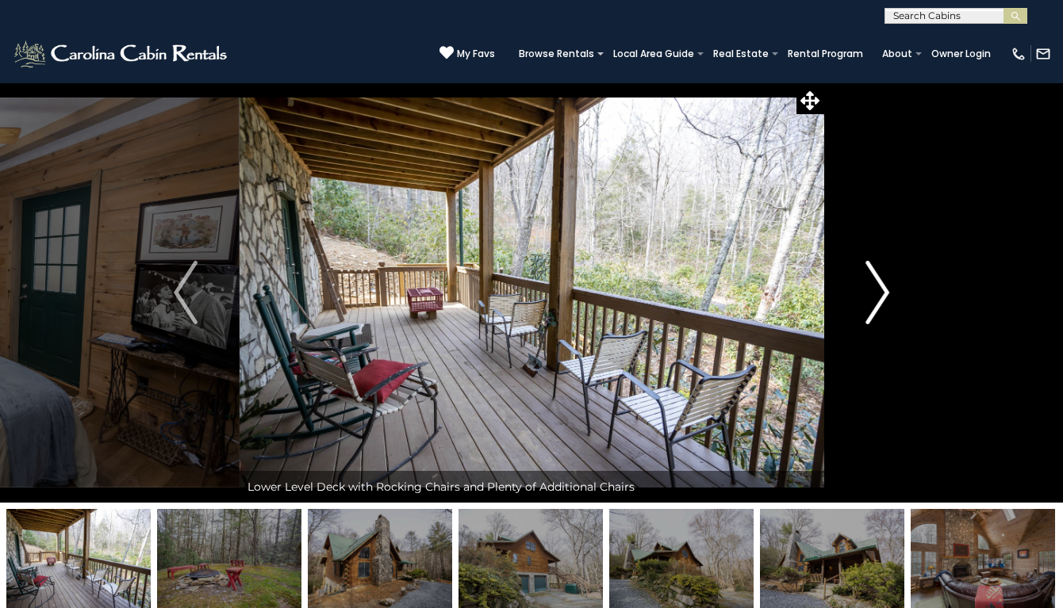
click at [877, 293] on img "Next" at bounding box center [877, 292] width 24 height 63
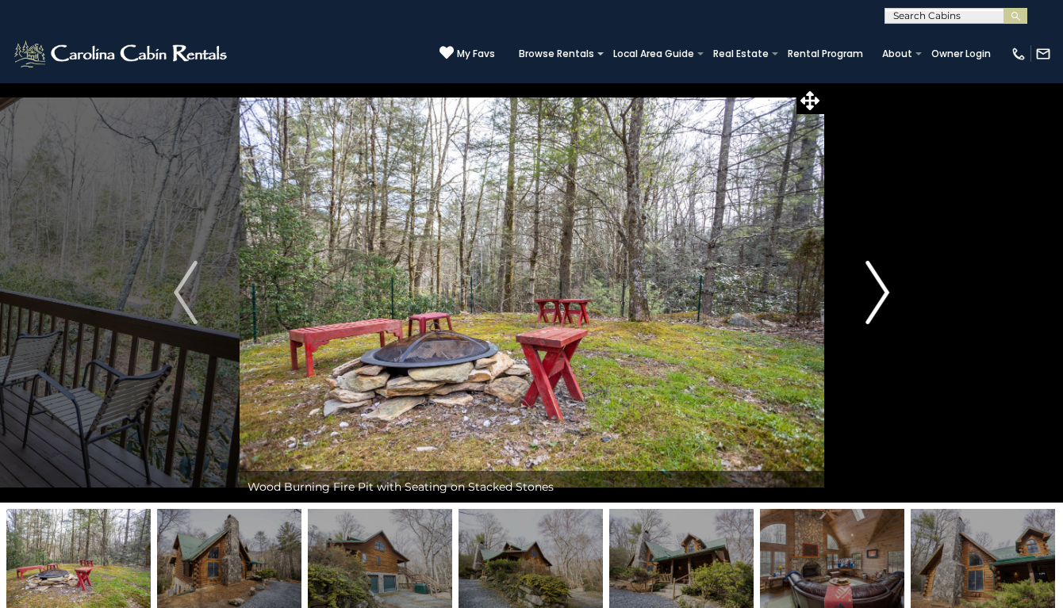
click at [877, 293] on img "Next" at bounding box center [877, 292] width 24 height 63
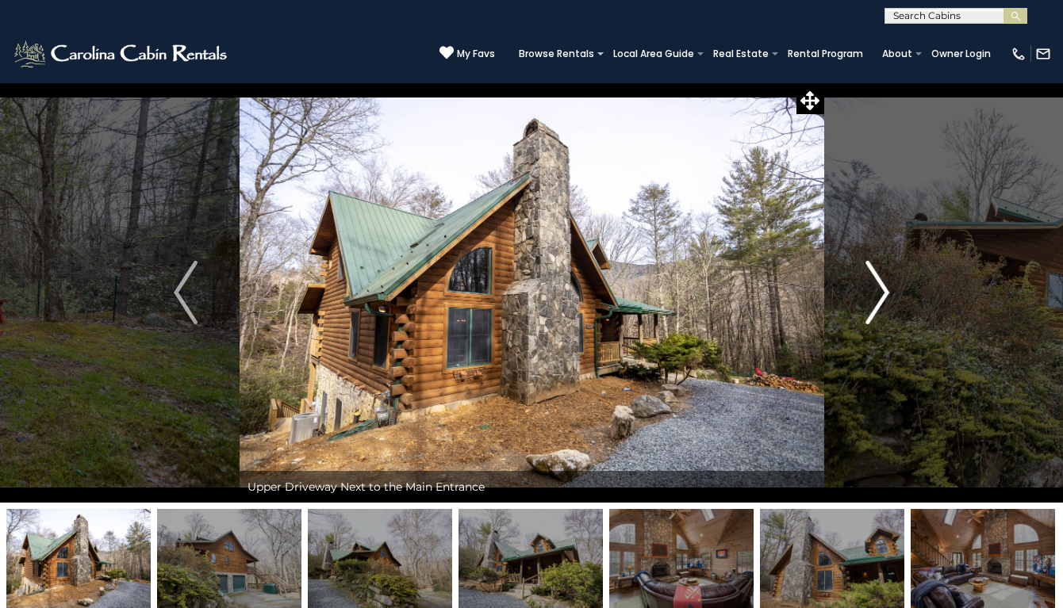
click at [877, 293] on img "Next" at bounding box center [877, 292] width 24 height 63
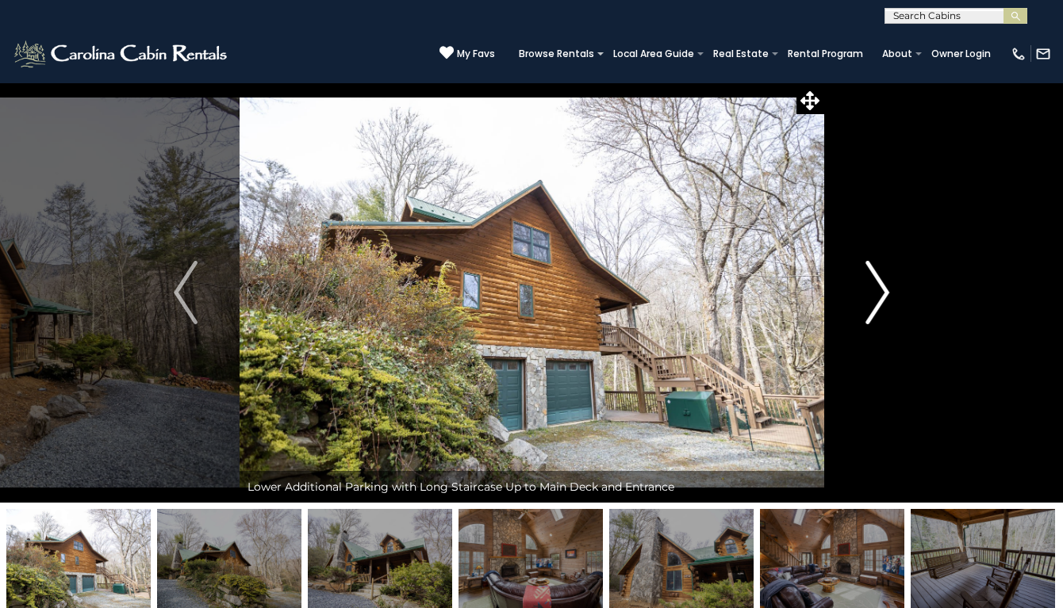
click at [887, 290] on img "Next" at bounding box center [877, 292] width 24 height 63
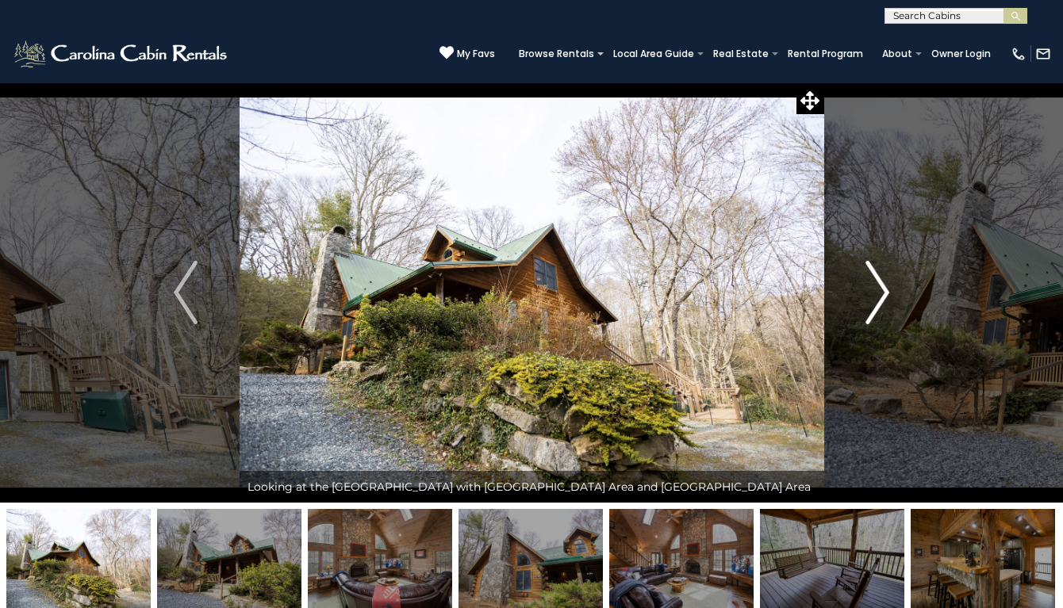
click at [887, 289] on img "Next" at bounding box center [877, 292] width 24 height 63
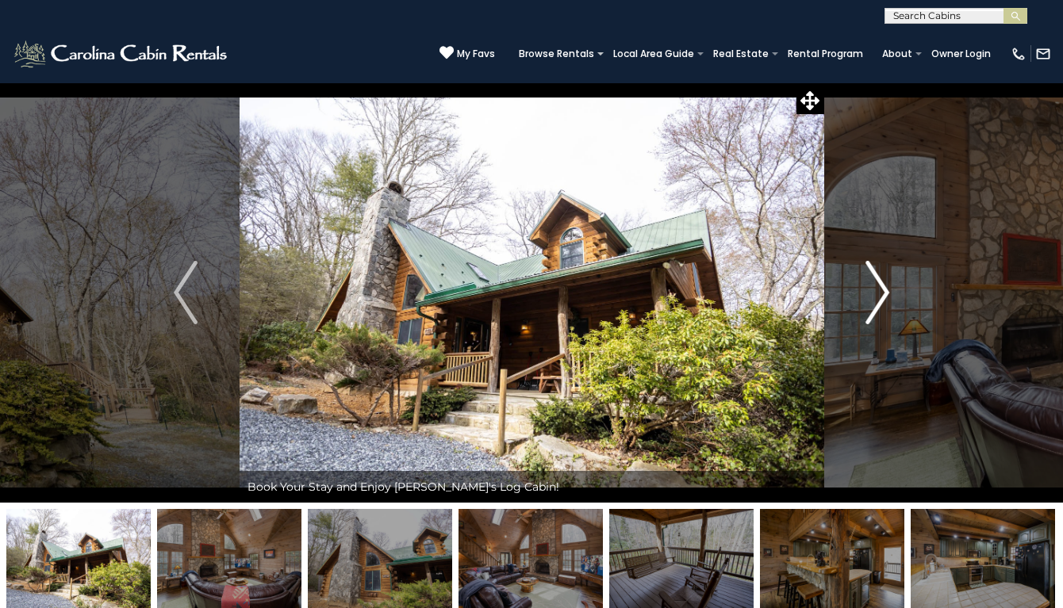
click at [887, 289] on img "Next" at bounding box center [877, 292] width 24 height 63
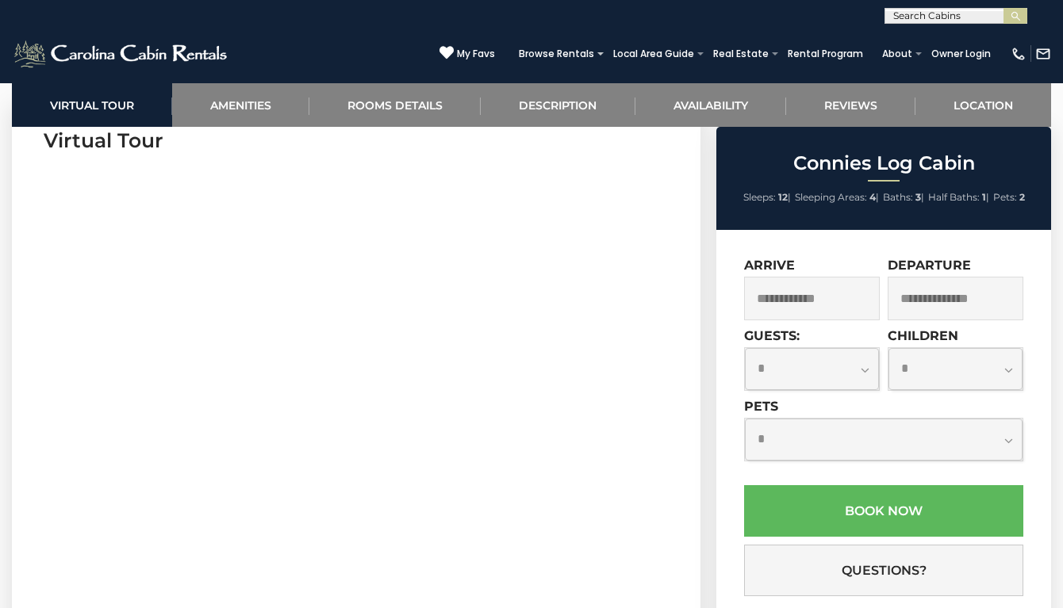
scroll to position [715, 0]
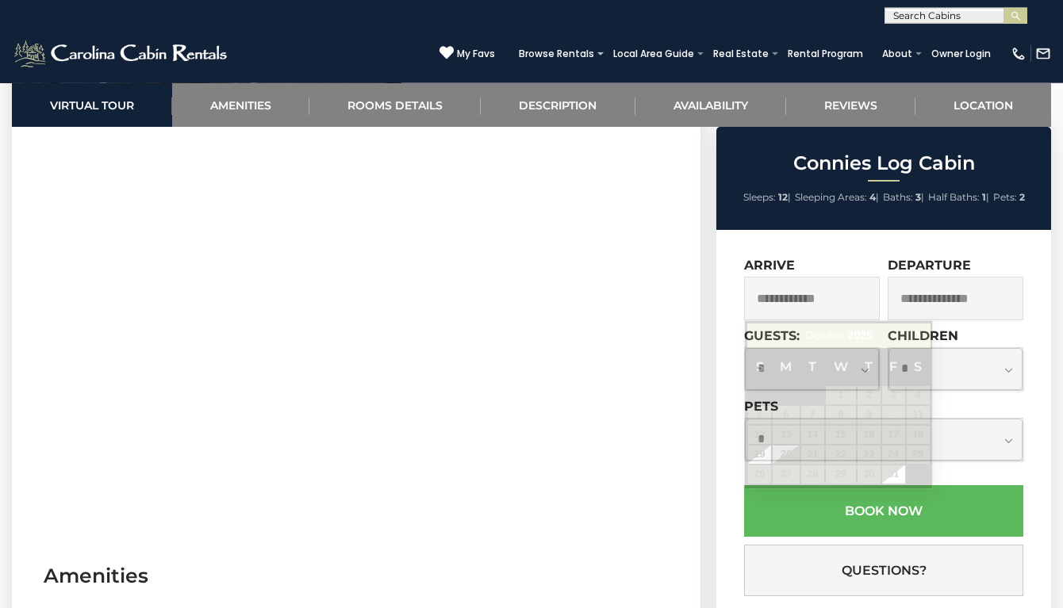
click at [802, 301] on input "text" at bounding box center [812, 299] width 136 height 44
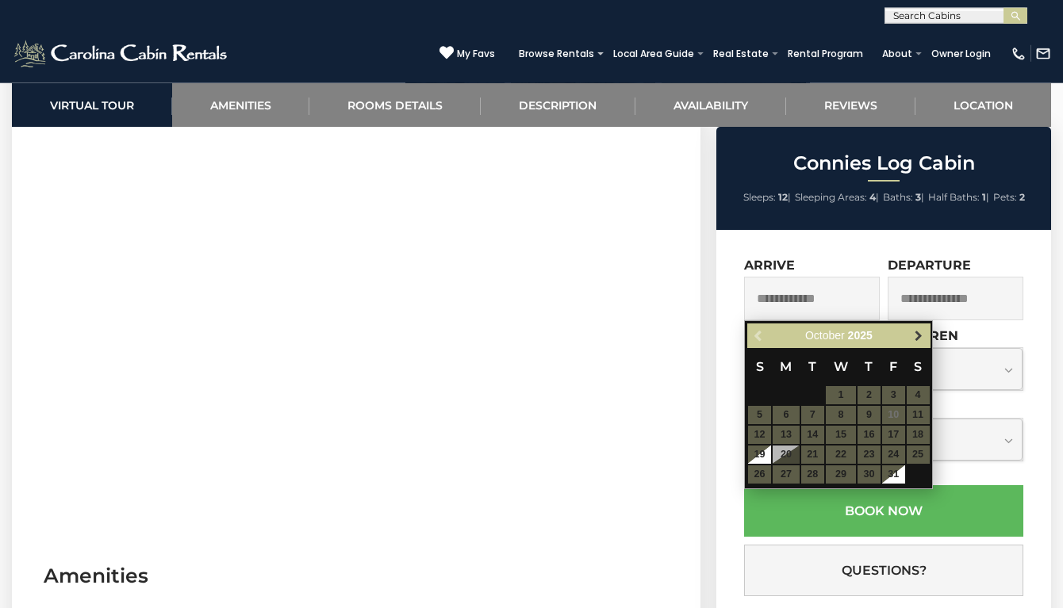
click at [918, 335] on span "Next" at bounding box center [918, 336] width 13 height 13
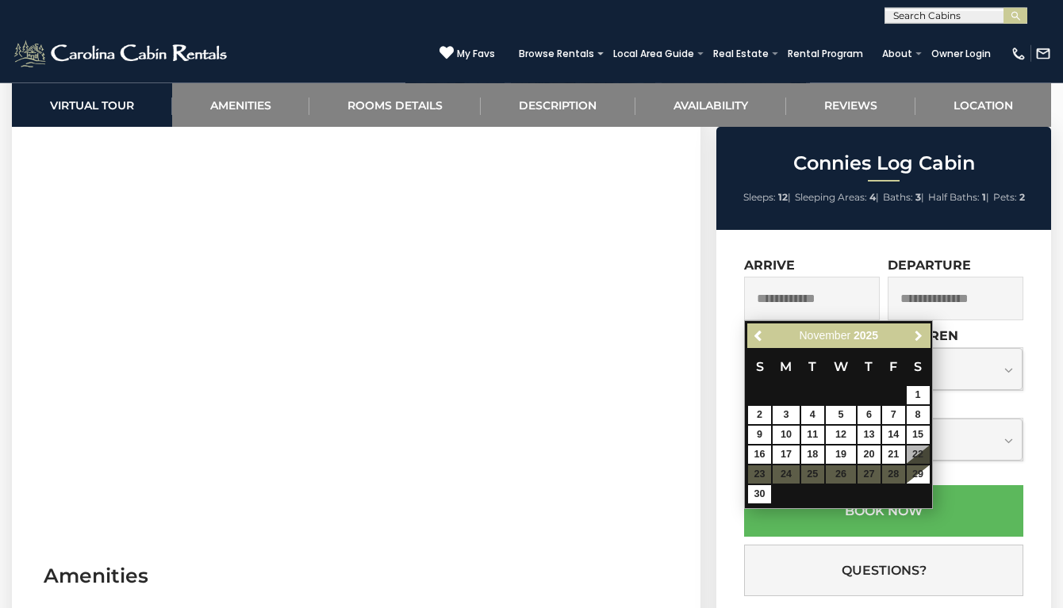
click at [918, 335] on span "Next" at bounding box center [918, 336] width 13 height 13
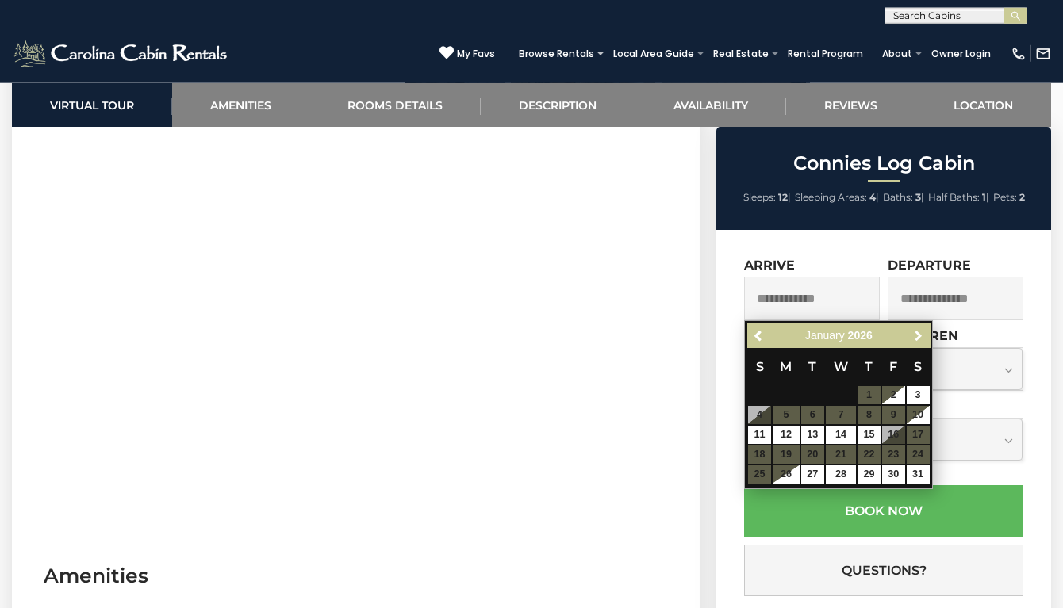
click at [918, 335] on span "Next" at bounding box center [918, 336] width 13 height 13
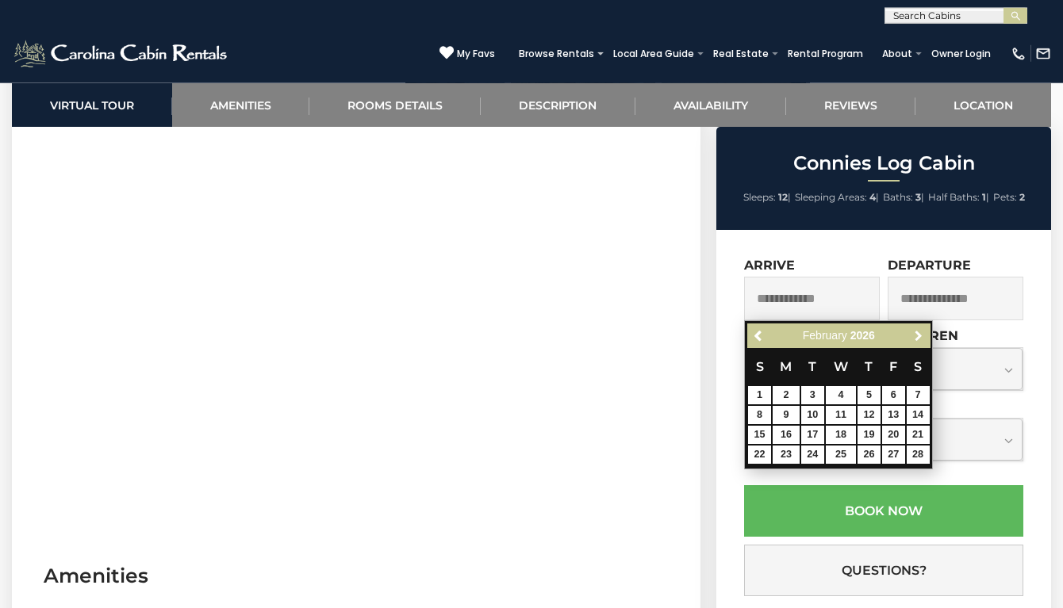
click at [918, 335] on span "Next" at bounding box center [918, 336] width 13 height 13
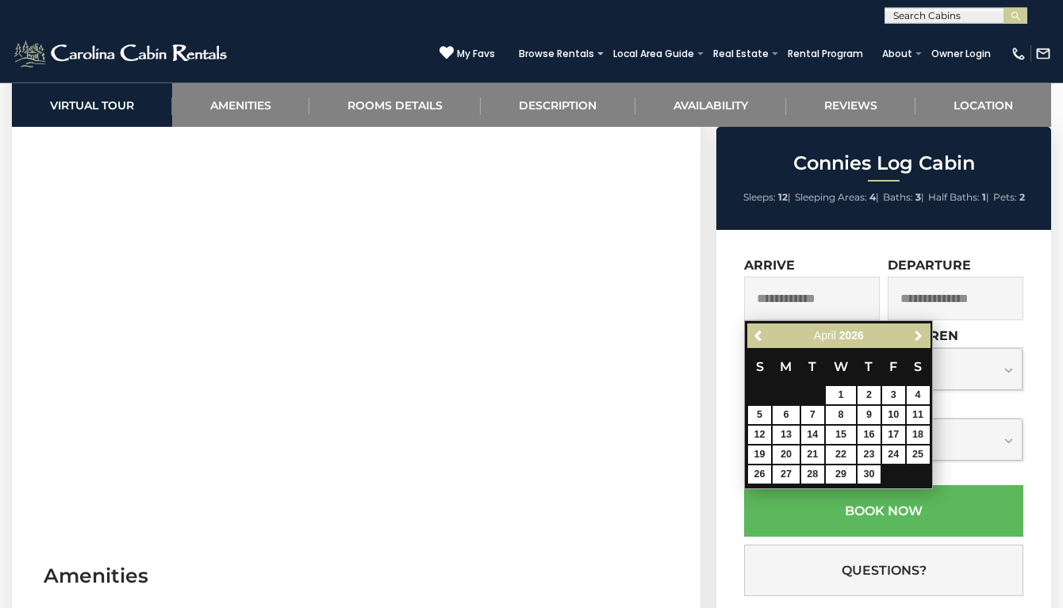
click at [918, 335] on span "Next" at bounding box center [918, 336] width 13 height 13
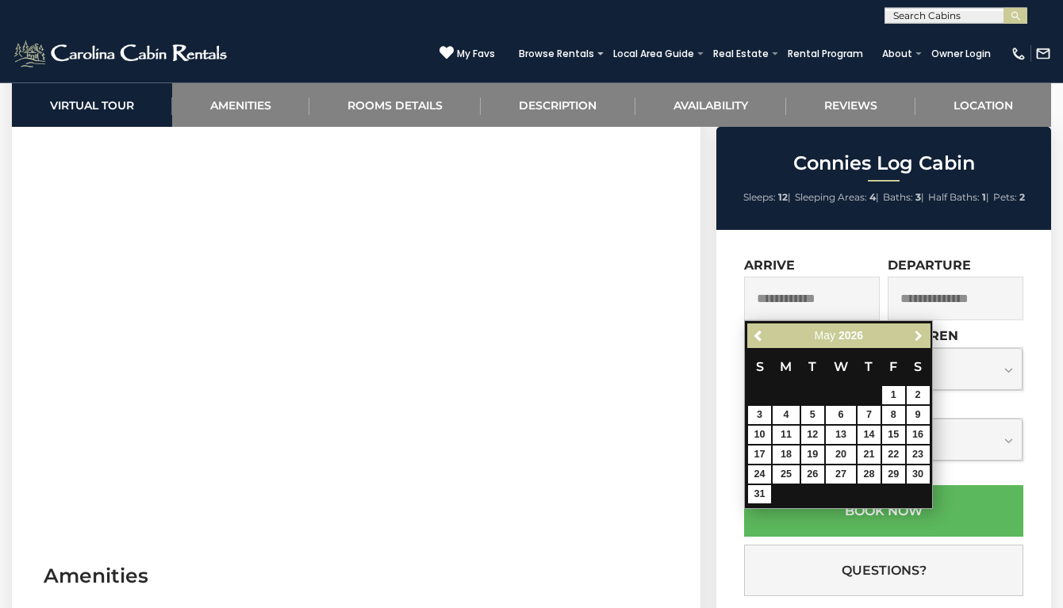
click at [918, 335] on span "Next" at bounding box center [918, 336] width 13 height 13
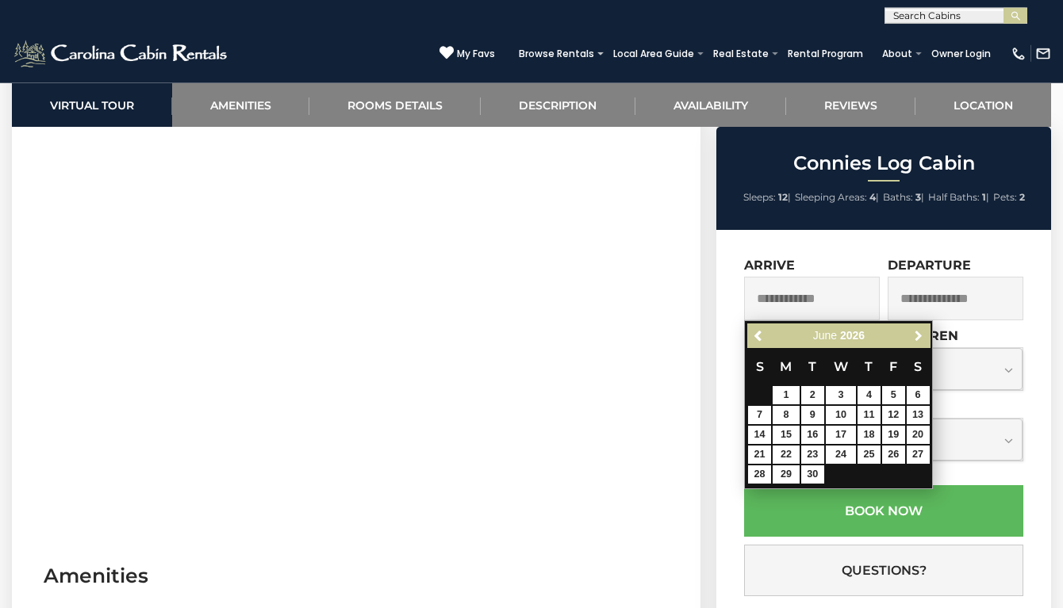
click at [918, 335] on span "Next" at bounding box center [918, 336] width 13 height 13
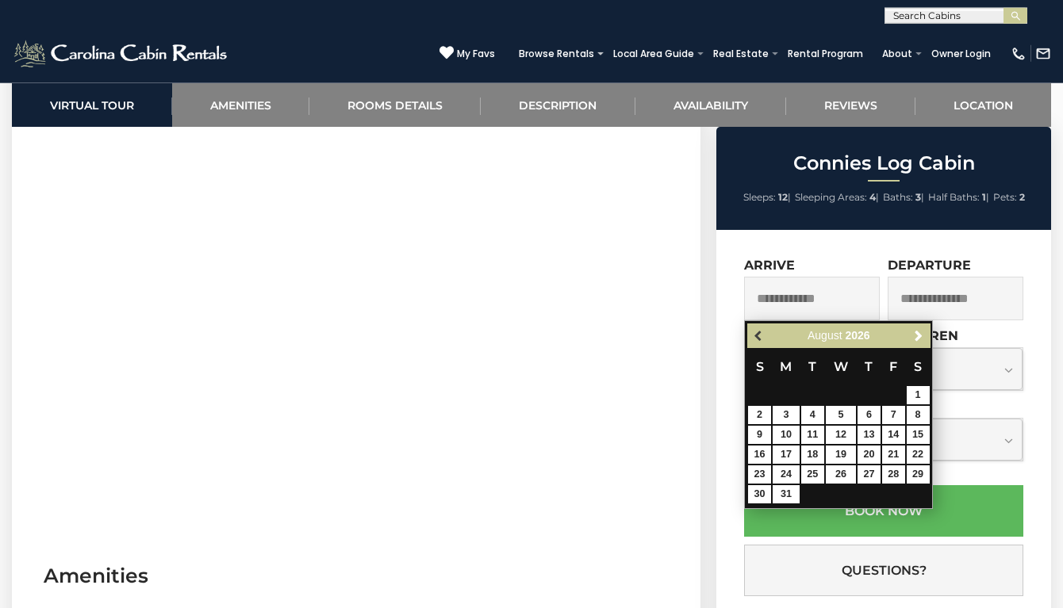
click at [756, 335] on span "Previous" at bounding box center [759, 336] width 13 height 13
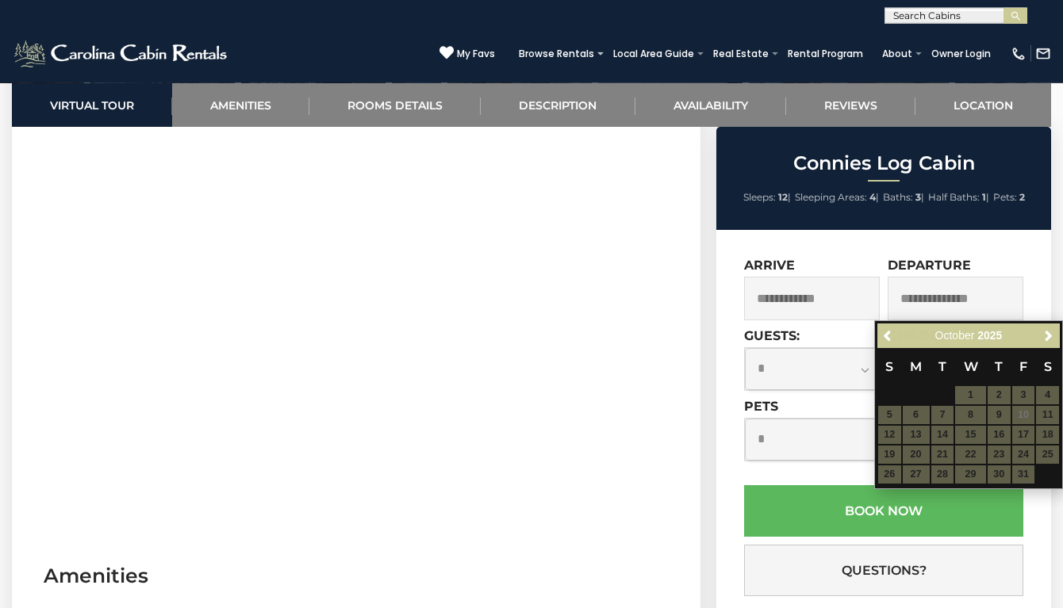
click at [893, 456] on span at bounding box center [893, 457] width 13 height 6
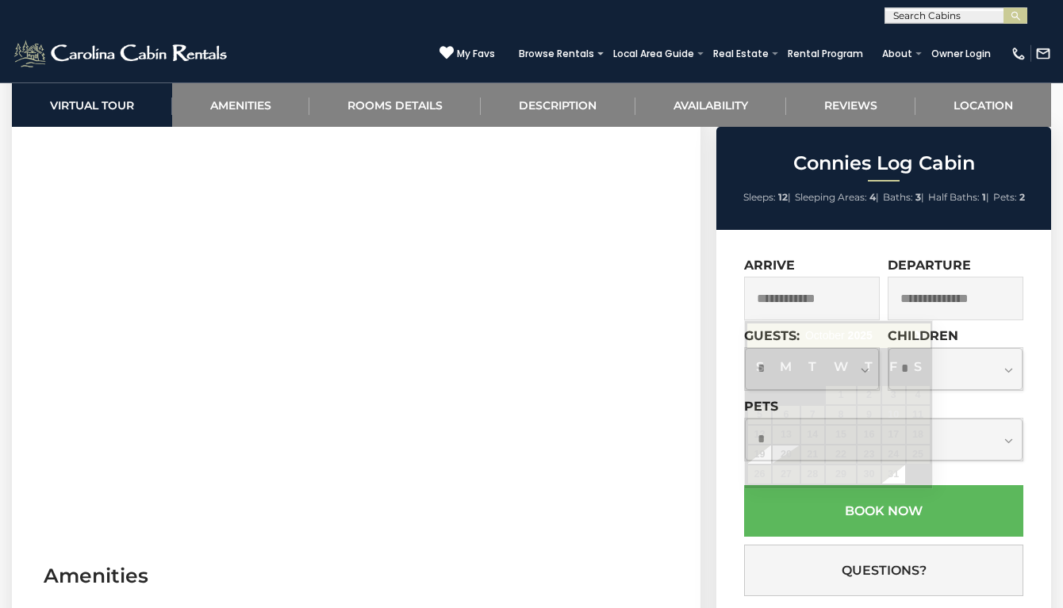
click at [799, 298] on input "text" at bounding box center [812, 299] width 136 height 44
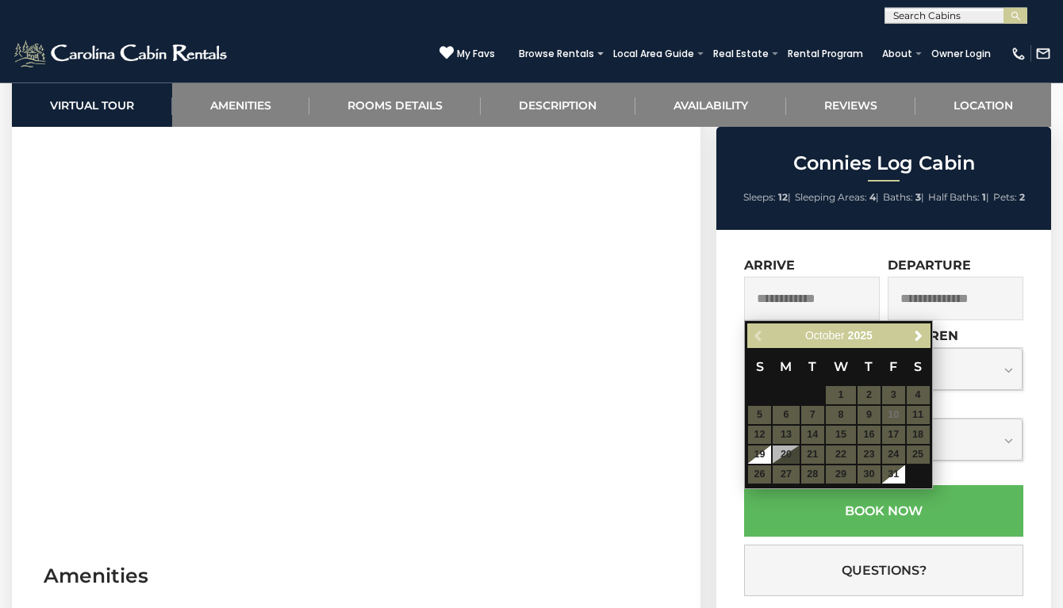
click at [758, 337] on div "Previous Next [DATE]" at bounding box center [838, 336] width 182 height 25
click at [916, 338] on span "Next" at bounding box center [918, 336] width 13 height 13
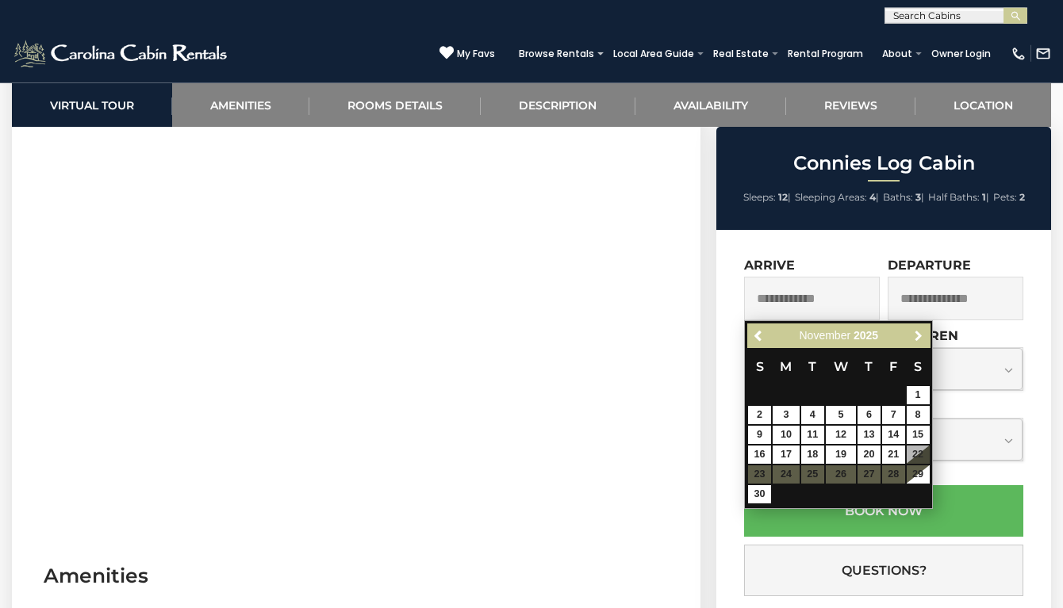
click at [916, 338] on span "Next" at bounding box center [918, 336] width 13 height 13
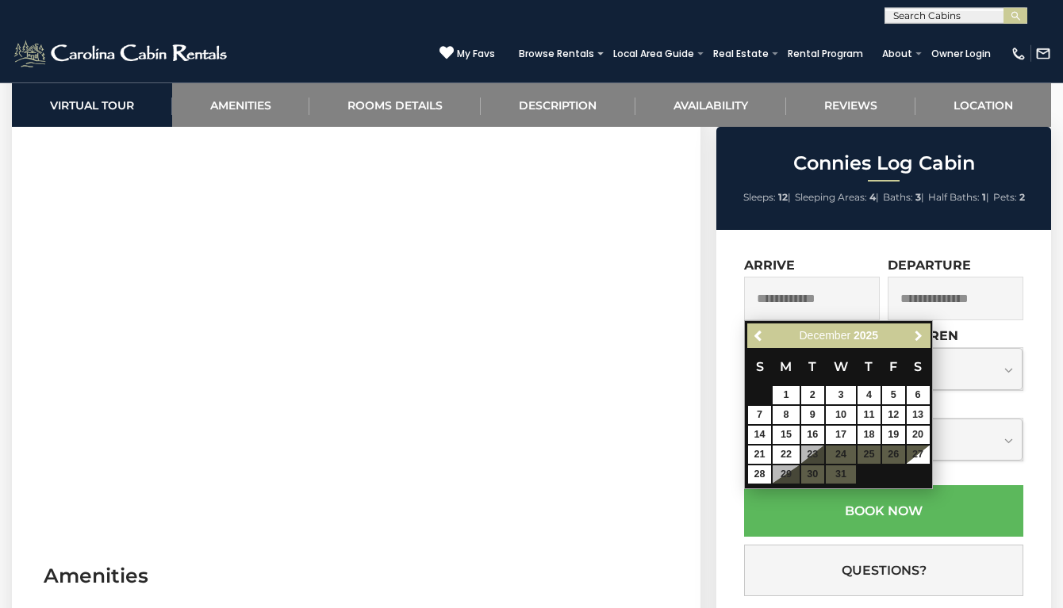
click at [916, 338] on span "Next" at bounding box center [918, 336] width 13 height 13
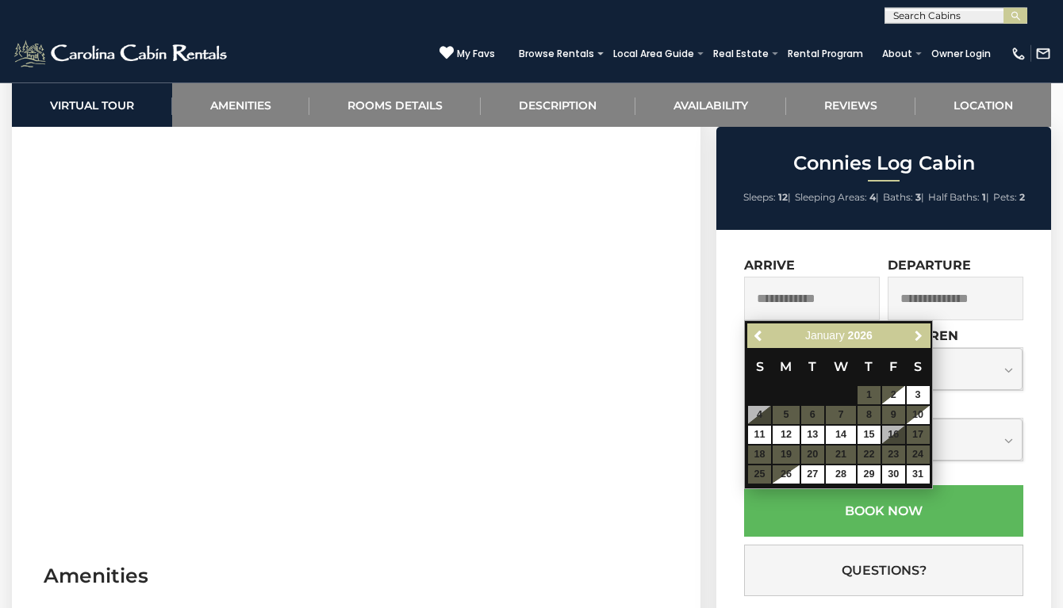
click at [916, 338] on span "Next" at bounding box center [918, 336] width 13 height 13
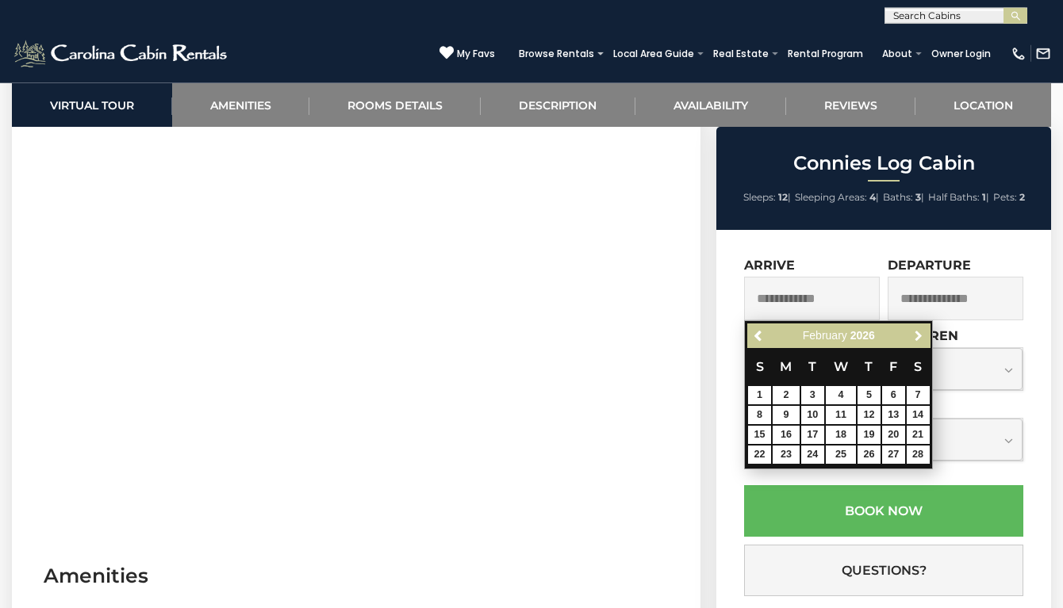
click at [916, 338] on span "Next" at bounding box center [918, 336] width 13 height 13
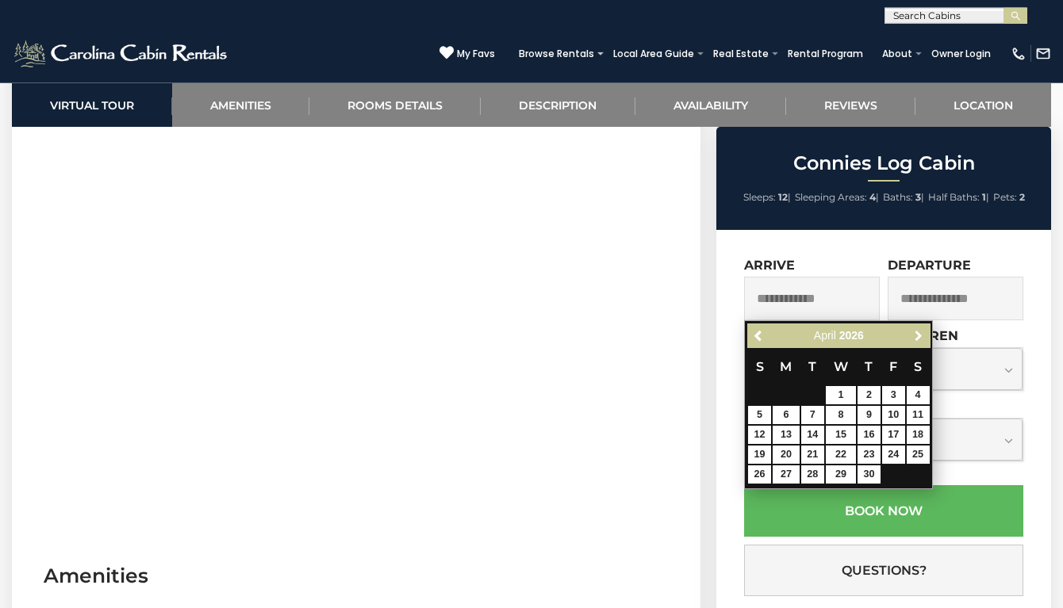
click at [916, 338] on span "Next" at bounding box center [918, 336] width 13 height 13
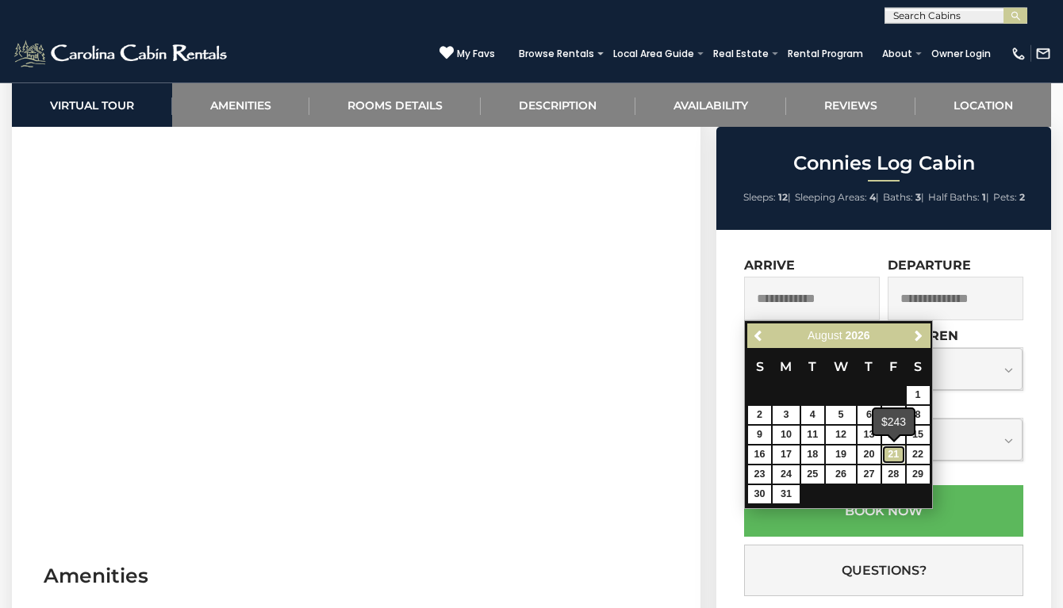
click at [895, 456] on link "21" at bounding box center [893, 455] width 23 height 18
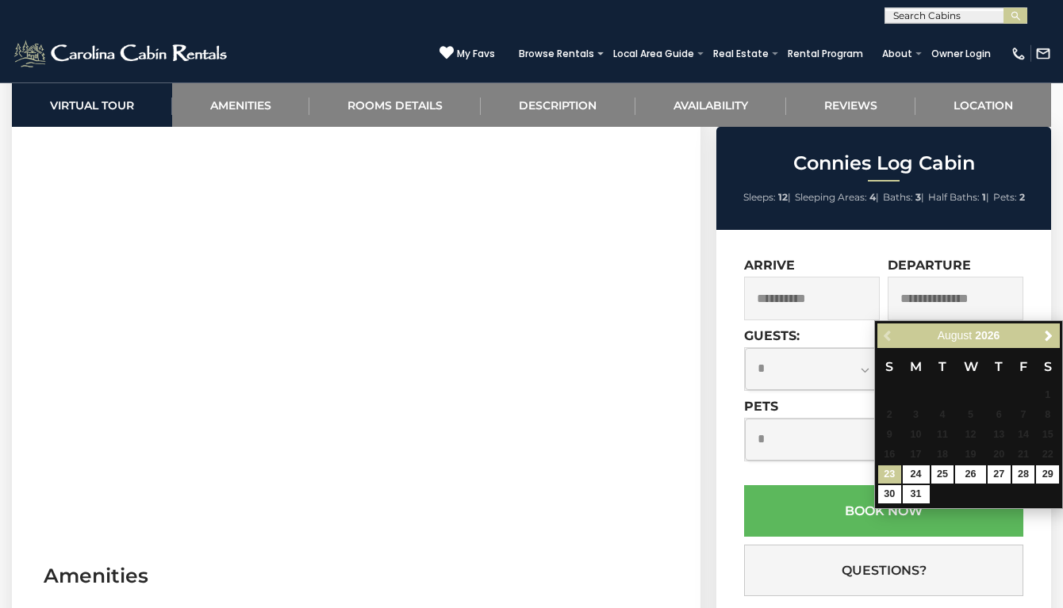
click at [830, 304] on input "**********" at bounding box center [812, 299] width 136 height 44
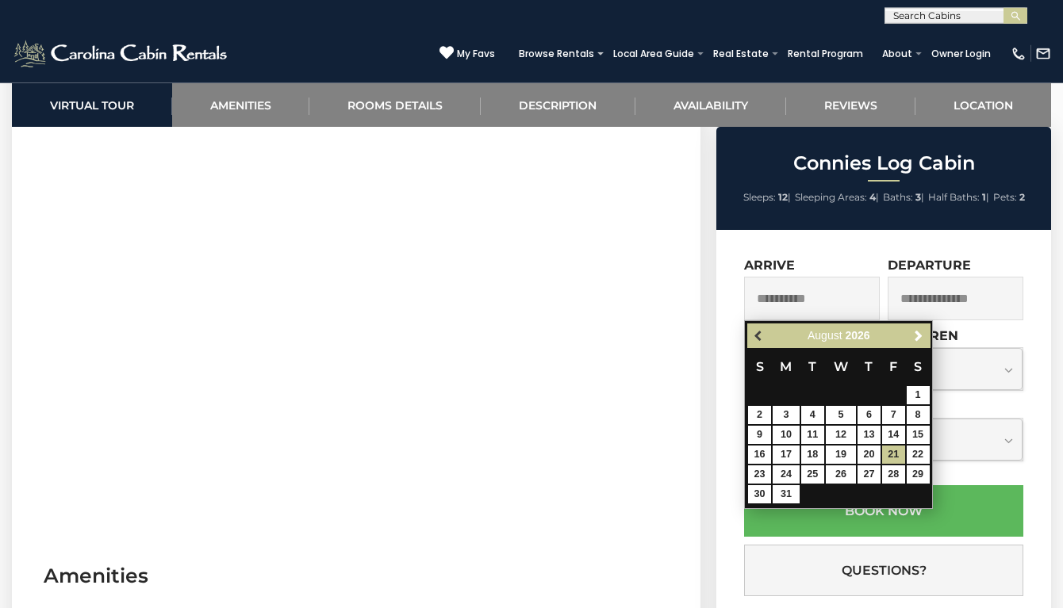
click at [759, 335] on span "Previous" at bounding box center [759, 336] width 13 height 13
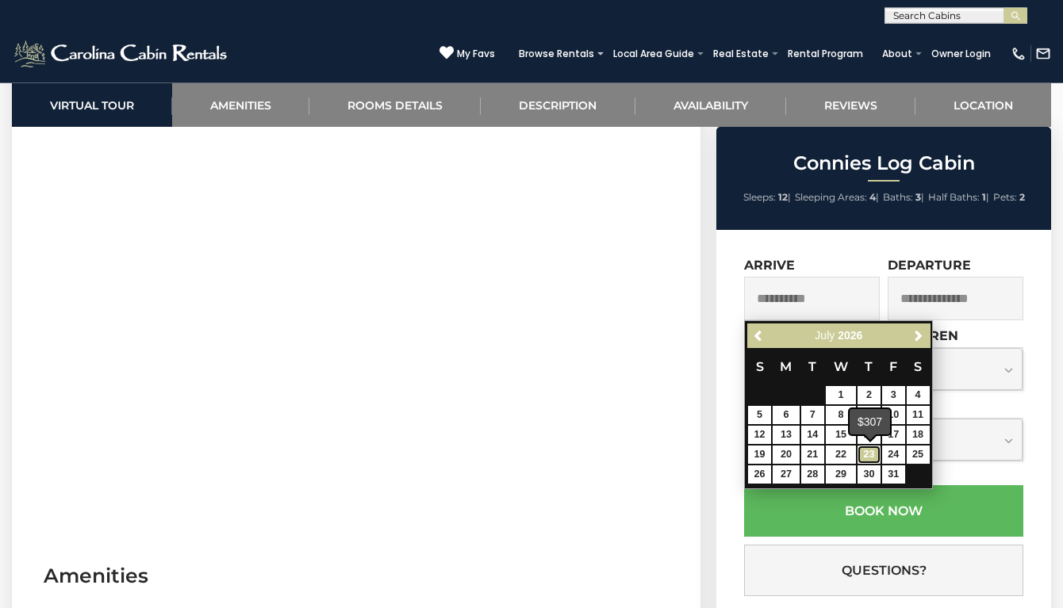
click at [871, 453] on link "23" at bounding box center [868, 455] width 23 height 18
type input "**********"
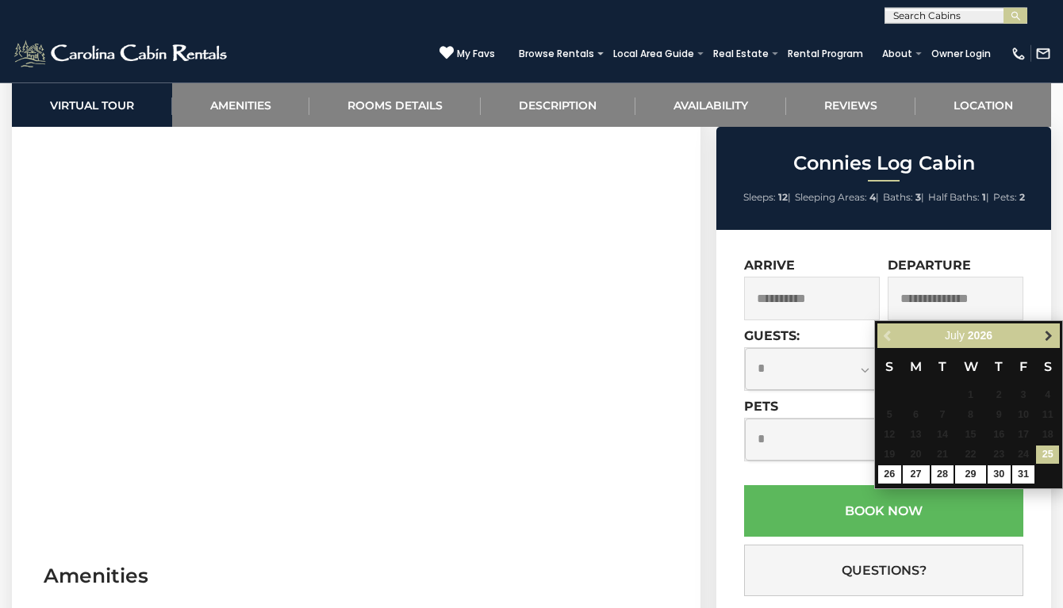
click at [1047, 335] on span "Next" at bounding box center [1048, 336] width 13 height 13
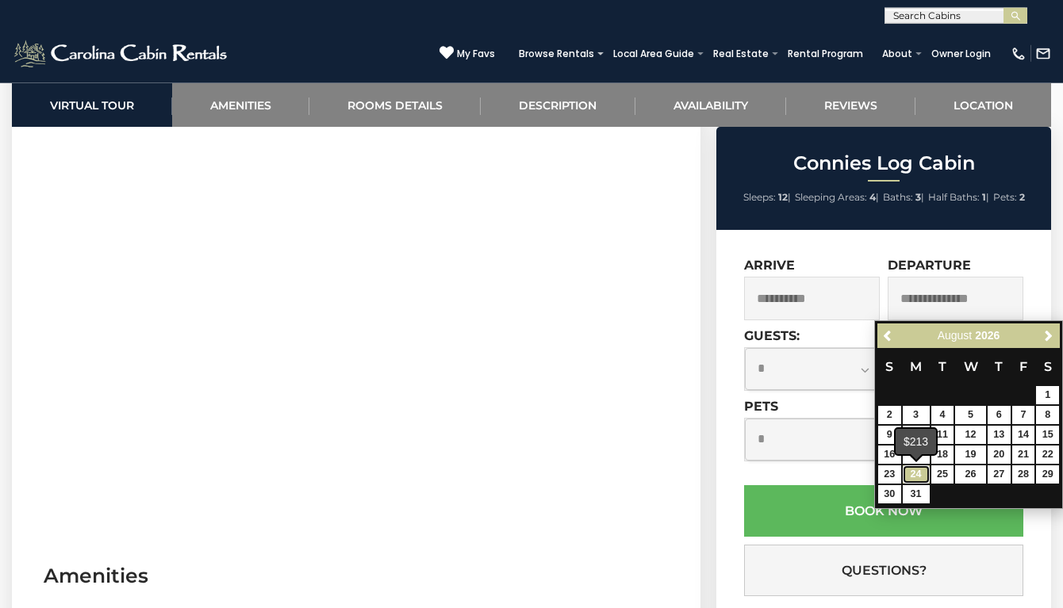
click at [914, 472] on link "24" at bounding box center [916, 475] width 27 height 18
type input "**********"
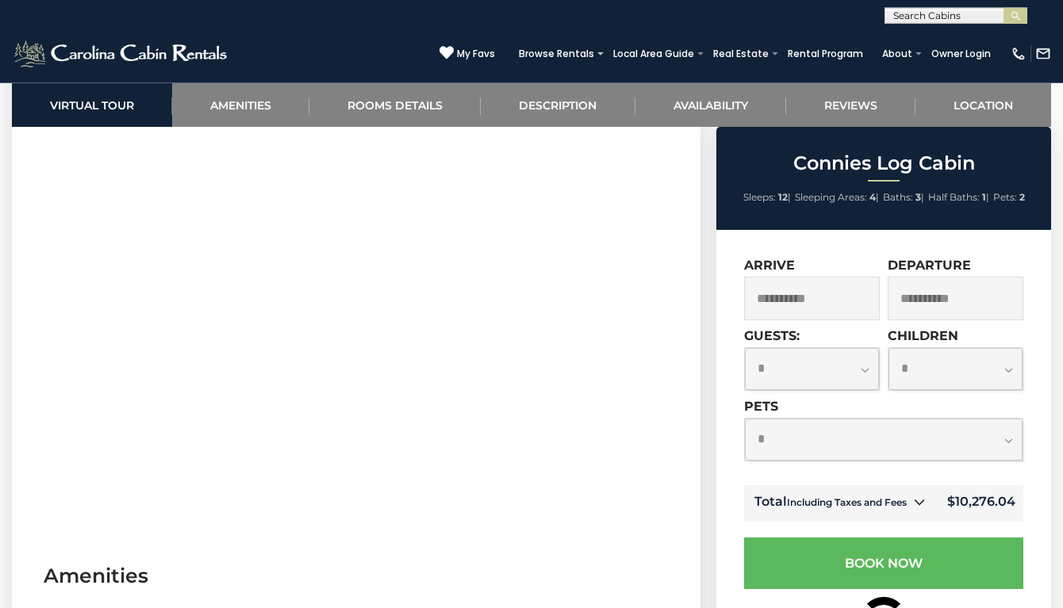
click at [745, 419] on select "**********" at bounding box center [884, 440] width 278 height 42
select select "*"
click option "*" at bounding box center [0, 0] width 0 height 0
